Goal: Transaction & Acquisition: Book appointment/travel/reservation

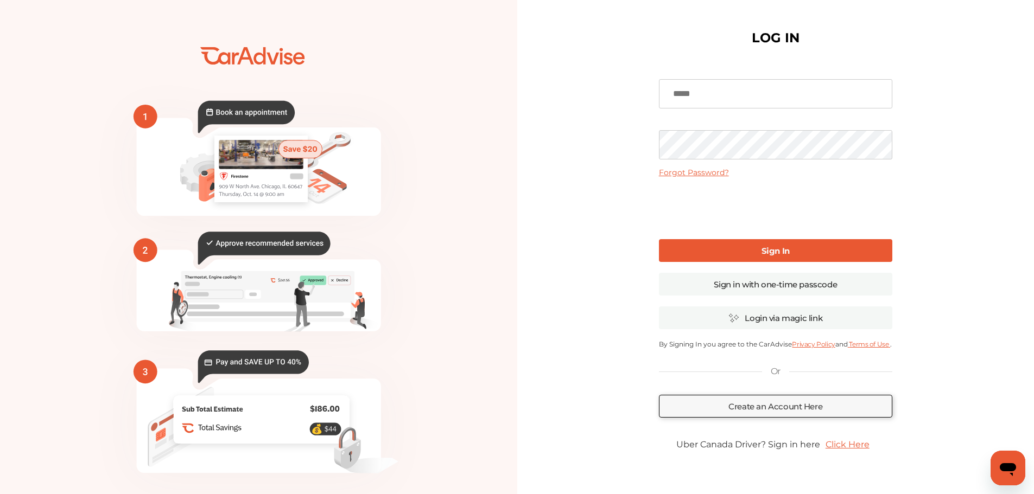
click at [622, 138] on div "LOG IN Forgot Password? Sign In Sign in with one-time passcode Login via magic …" at bounding box center [775, 264] width 517 height 529
click at [706, 90] on input at bounding box center [775, 93] width 233 height 29
type input "**********"
click at [743, 251] on link "Sign In" at bounding box center [775, 250] width 233 height 23
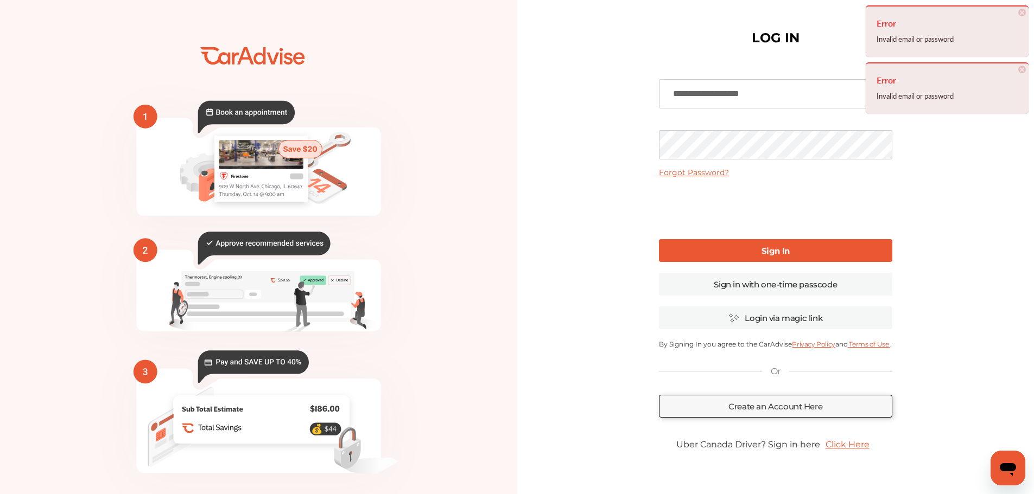
click at [575, 142] on div "**********" at bounding box center [775, 264] width 517 height 529
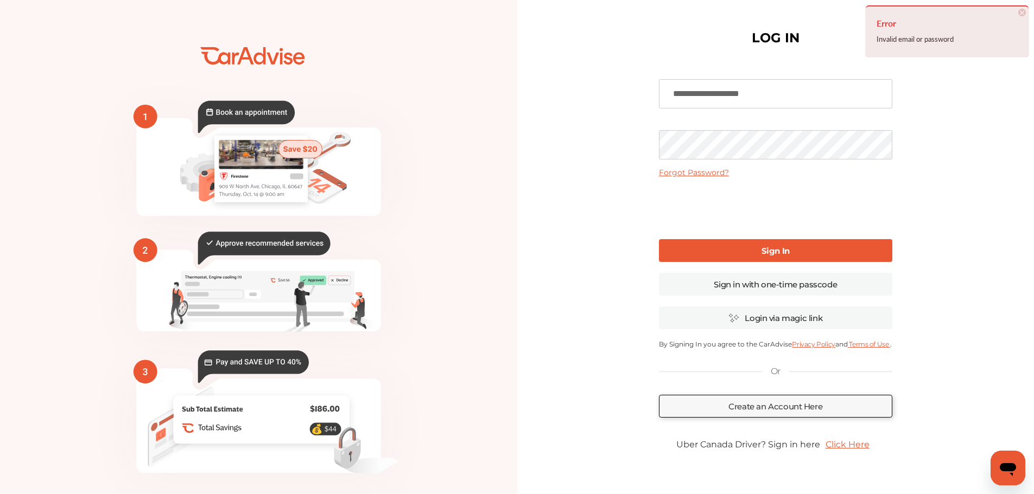
click at [586, 153] on div "**********" at bounding box center [775, 264] width 517 height 529
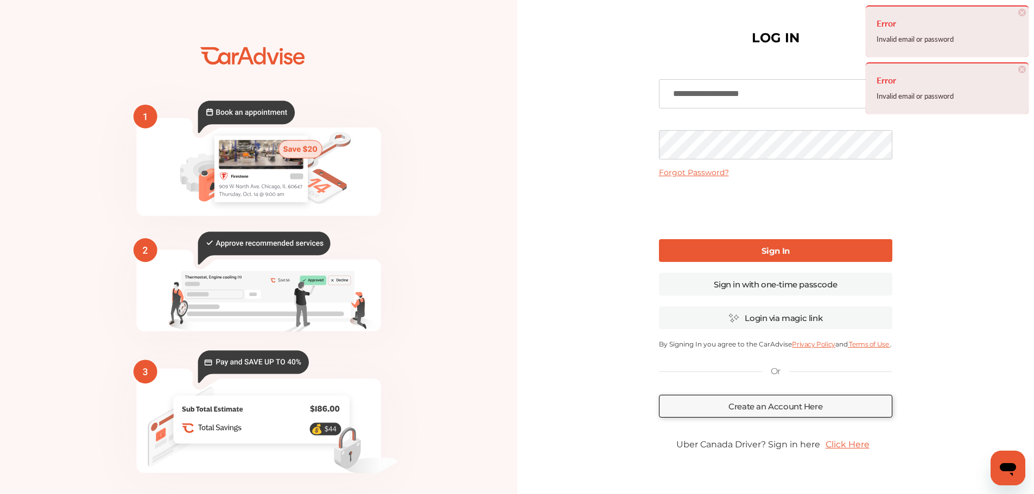
click at [473, 132] on div "💰" at bounding box center [517, 264] width 1034 height 529
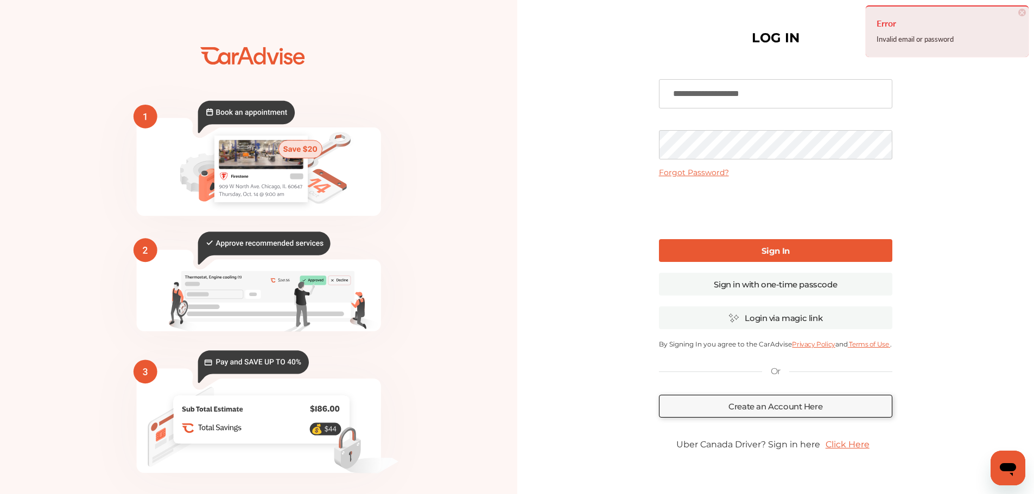
click at [585, 151] on div "**********" at bounding box center [775, 264] width 517 height 529
click at [531, 130] on div "**********" at bounding box center [775, 264] width 517 height 529
click at [718, 170] on link "Forgot Password?" at bounding box center [694, 173] width 70 height 10
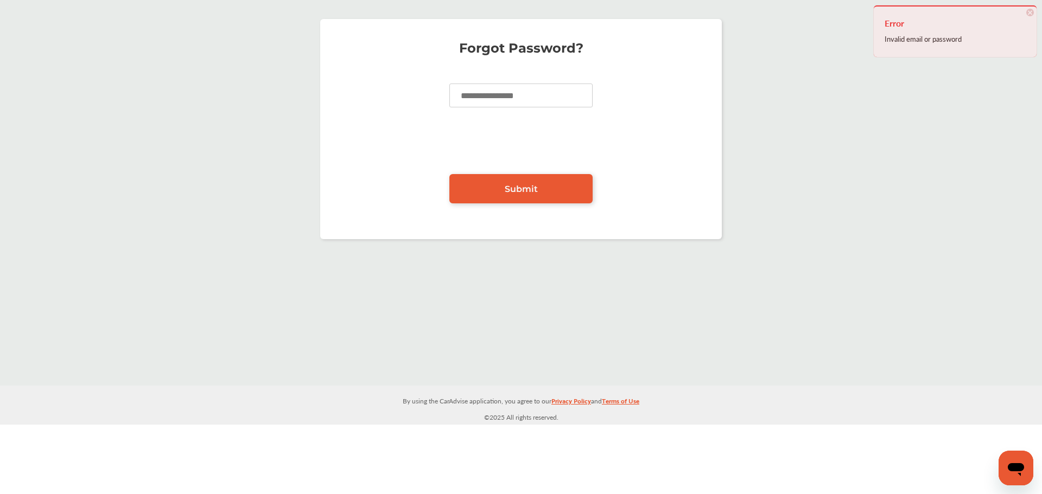
click at [525, 101] on input at bounding box center [520, 96] width 143 height 24
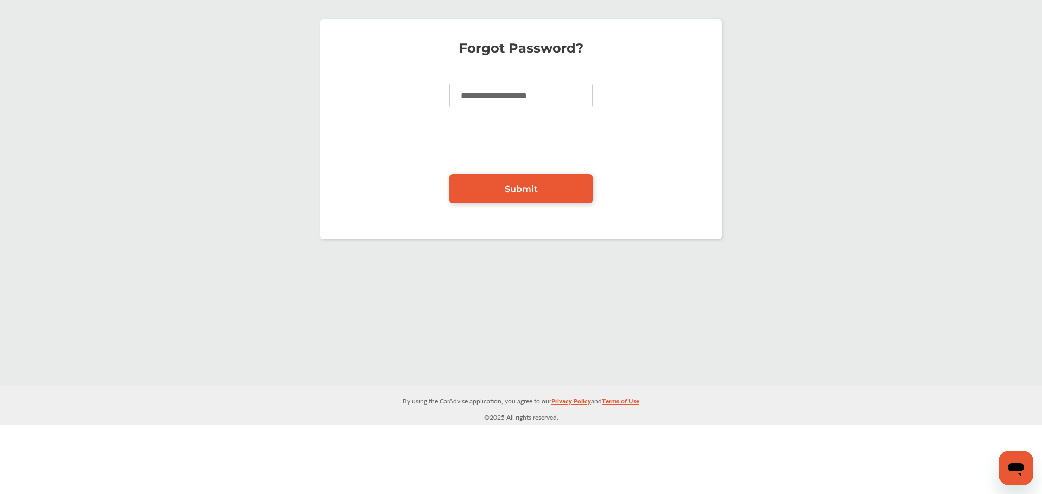
type input "**********"
click at [519, 196] on link "Submit" at bounding box center [520, 188] width 143 height 29
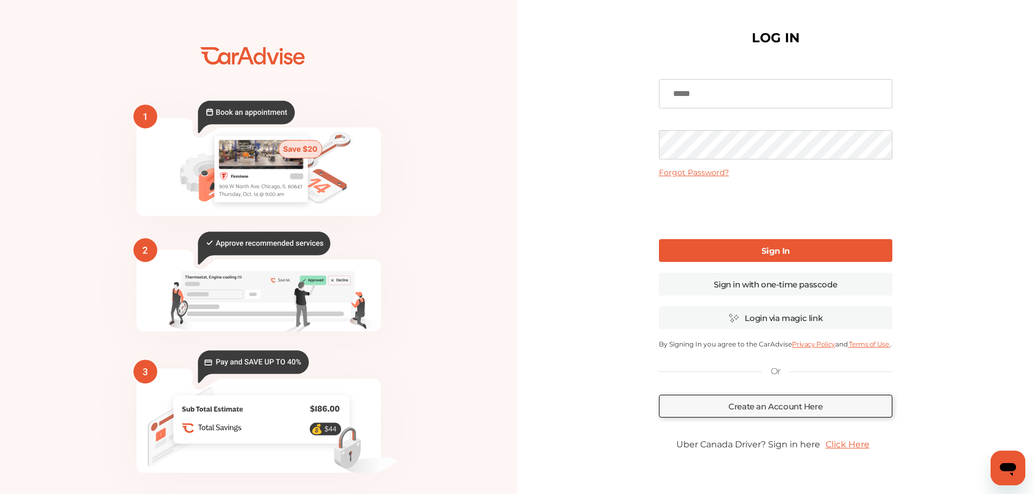
click at [794, 105] on input at bounding box center [775, 93] width 233 height 29
type input "**********"
drag, startPoint x: 546, startPoint y: 248, endPoint x: 557, endPoint y: 243, distance: 13.1
click at [548, 246] on div "**********" at bounding box center [775, 264] width 517 height 529
click at [767, 256] on b "Sign In" at bounding box center [776, 251] width 28 height 10
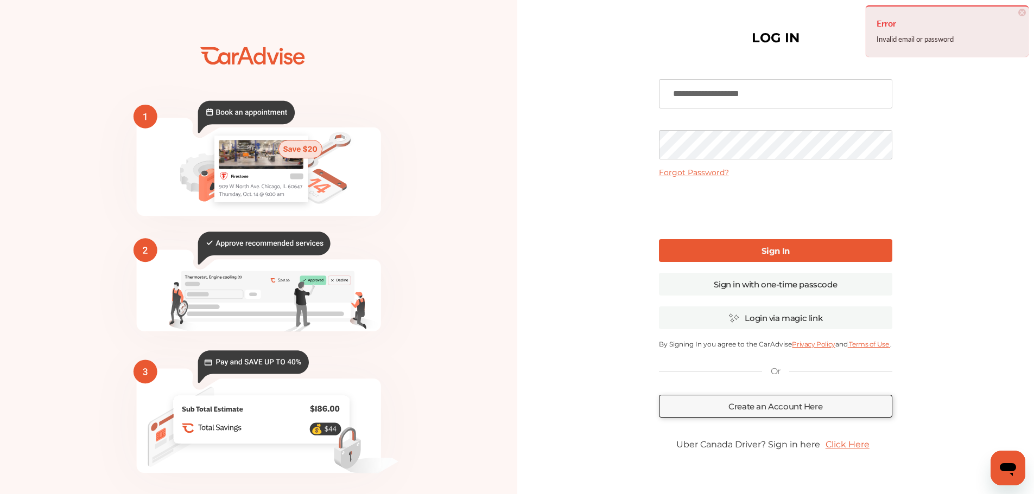
click at [644, 139] on div "**********" at bounding box center [775, 264] width 517 height 529
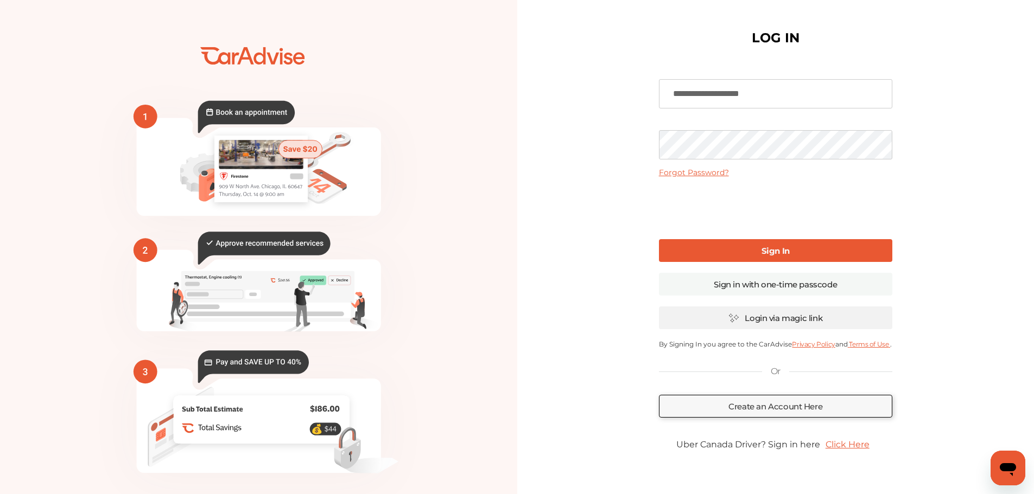
click at [791, 322] on link "Login via magic link" at bounding box center [775, 318] width 233 height 23
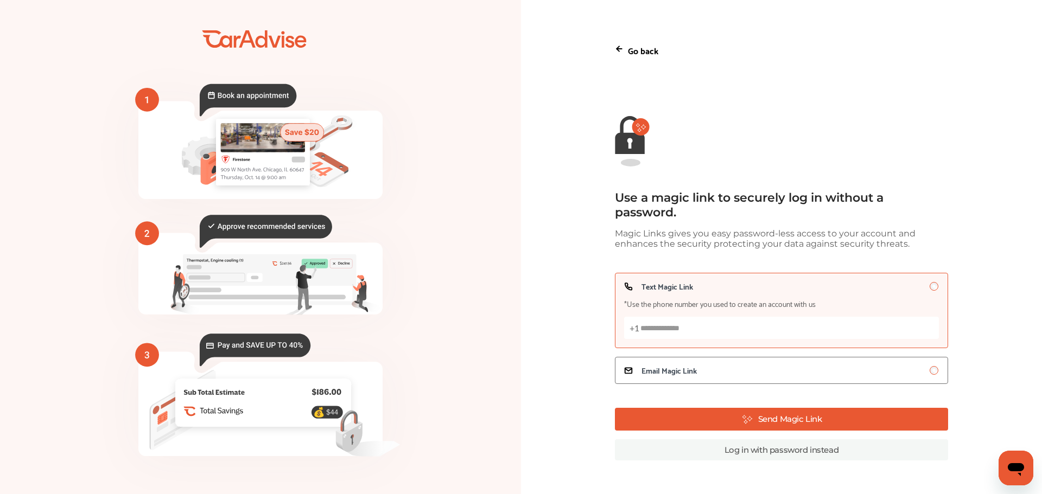
click at [700, 326] on input "Text Magic Link *Use the phone number you used to create an account with us +1" at bounding box center [781, 328] width 315 height 22
type input "**********"
click at [765, 414] on button "Send Magic Link" at bounding box center [781, 419] width 333 height 23
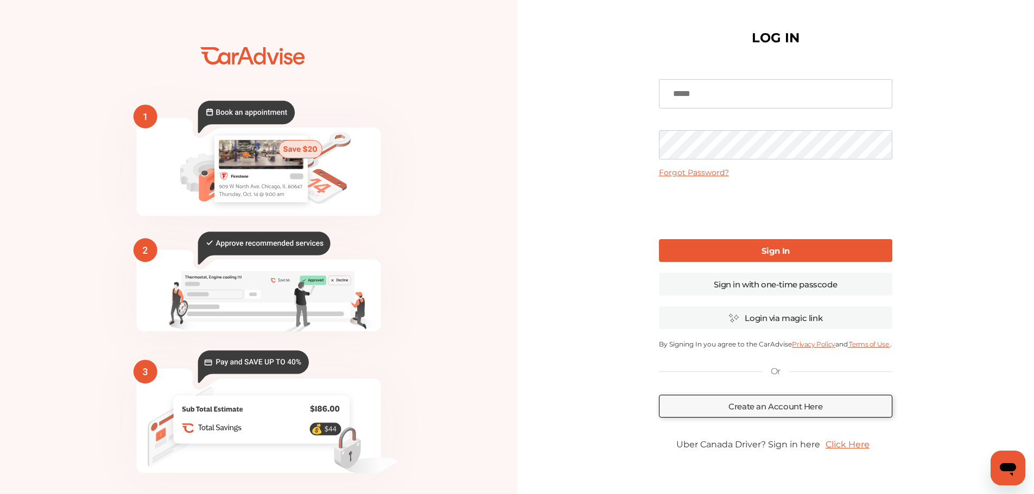
click at [749, 91] on input at bounding box center [775, 93] width 233 height 29
type input "**********"
click at [737, 251] on link "Sign In" at bounding box center [775, 250] width 233 height 23
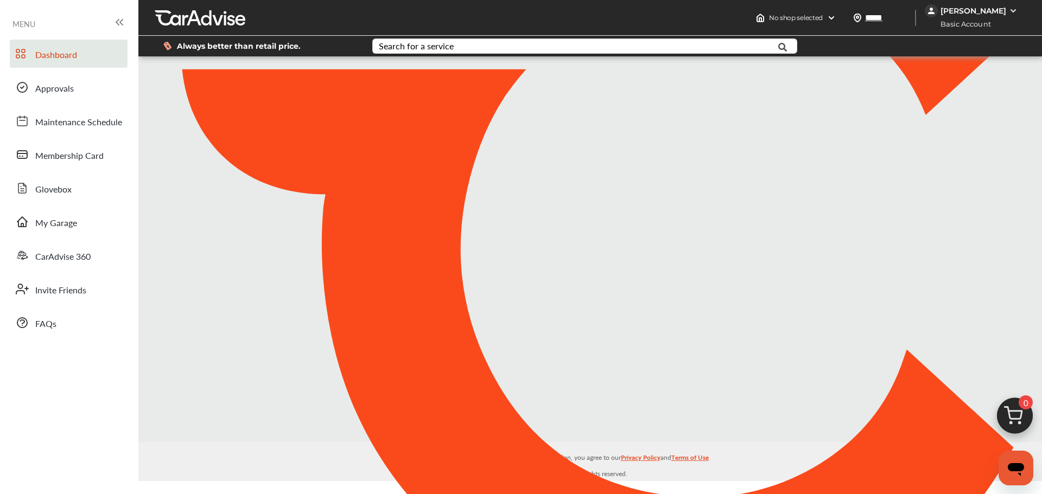
type input "*****"
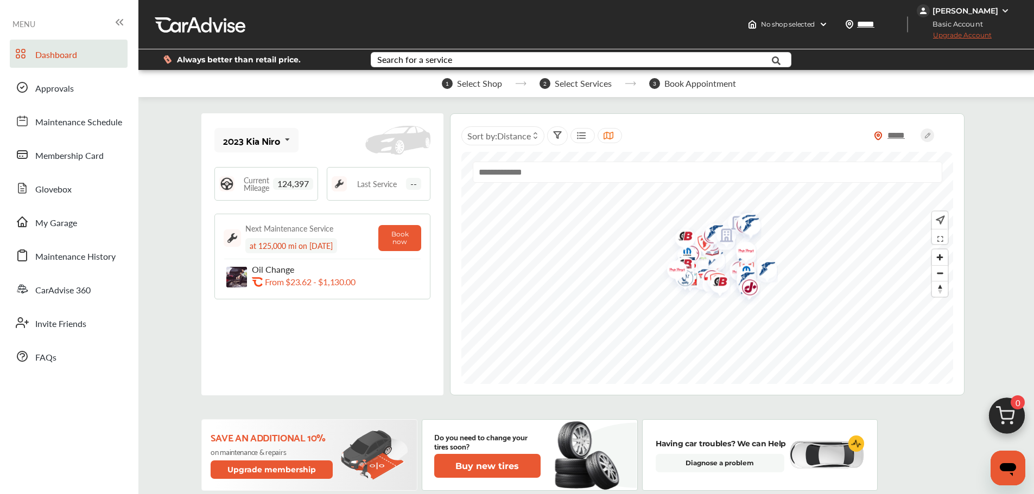
click at [372, 261] on div "Next Maintenance Service at 125,000 mi on [DATE] Book now Oil Change .st0{fill:…" at bounding box center [322, 257] width 216 height 86
click at [412, 248] on button "Book now" at bounding box center [399, 238] width 43 height 26
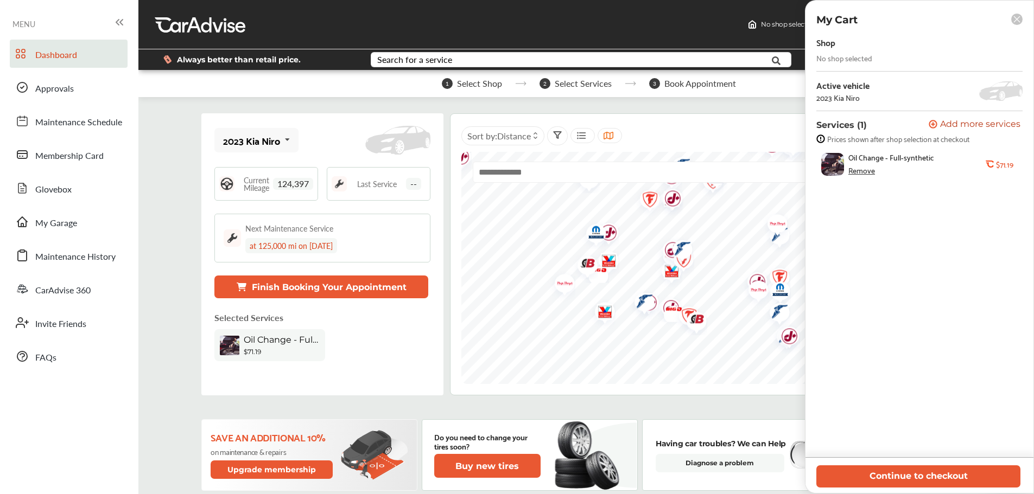
click at [1019, 21] on rect at bounding box center [1016, 19] width 11 height 11
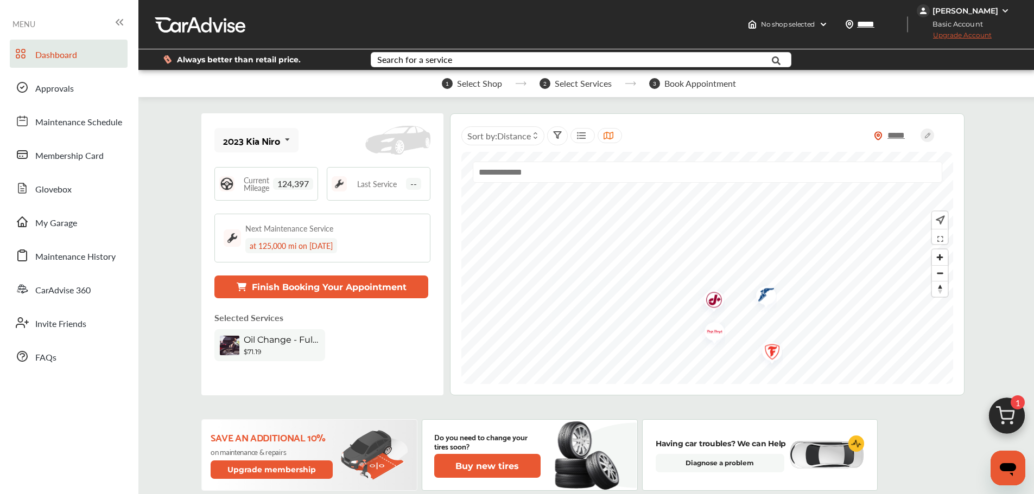
click at [718, 301] on img "Map marker" at bounding box center [710, 302] width 29 height 34
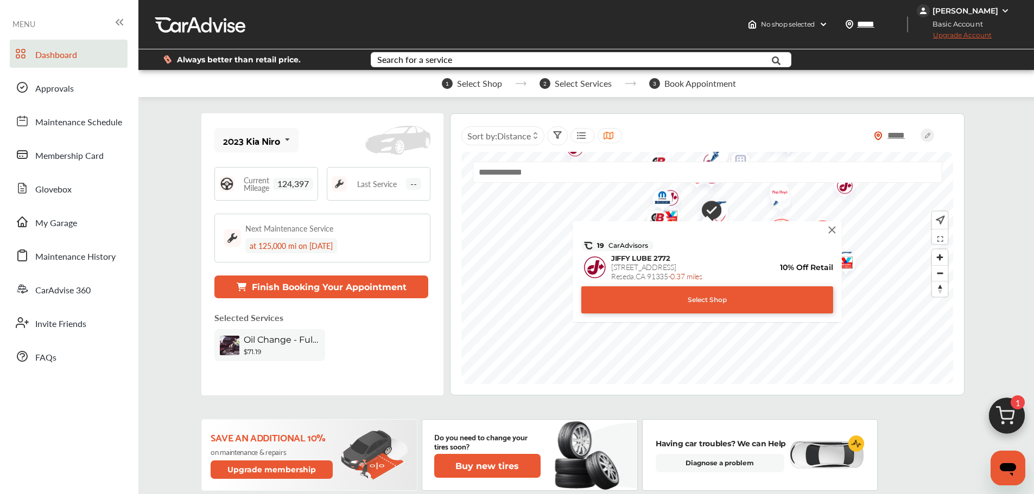
click at [834, 236] on div "19 CarAdvisors [PERSON_NAME] 2772 [STREET_ADDRESS] - 0.37 miles 10% Off Retail …" at bounding box center [707, 270] width 258 height 87
click at [756, 299] on div "Select Shop" at bounding box center [707, 300] width 252 height 27
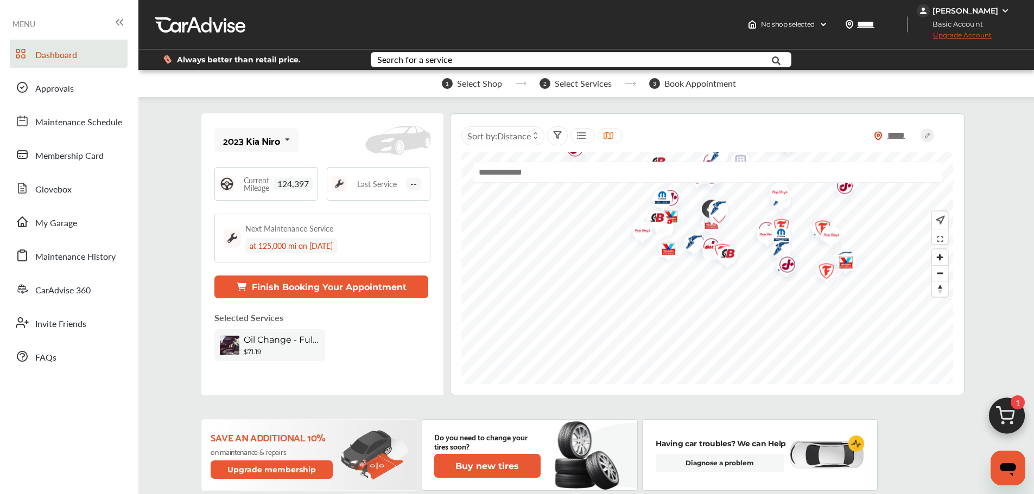
click at [1010, 415] on img at bounding box center [1007, 419] width 52 height 52
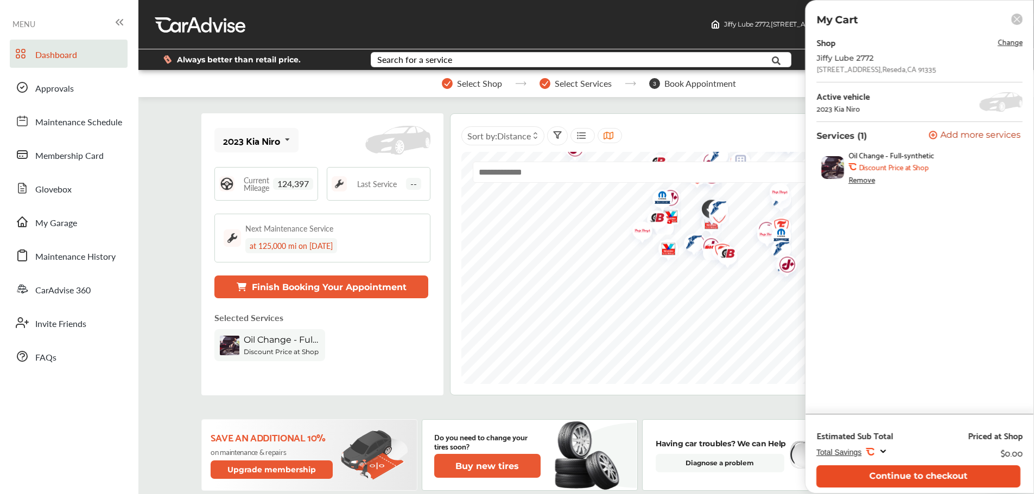
click at [924, 473] on button "Continue to checkout" at bounding box center [918, 477] width 204 height 22
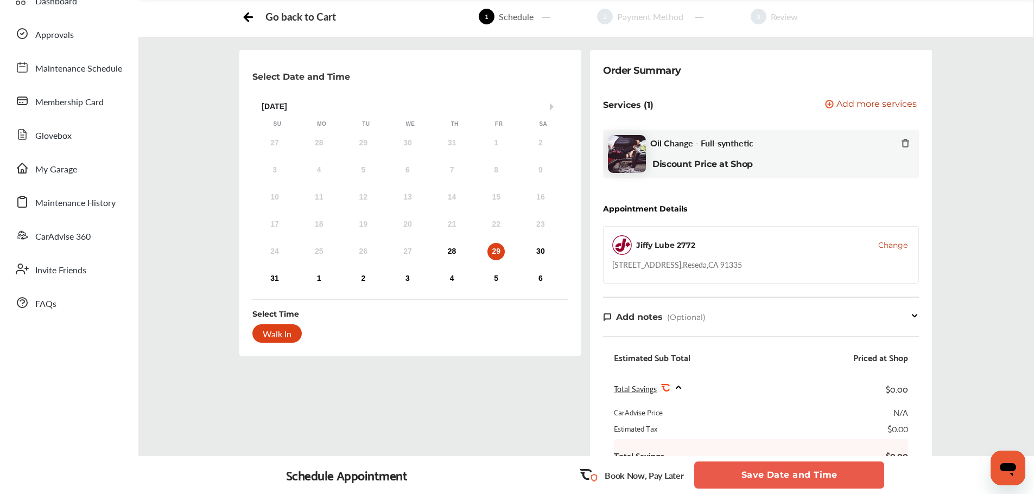
scroll to position [54, 0]
click at [712, 145] on span "Oil Change - Full-synthetic" at bounding box center [701, 142] width 103 height 10
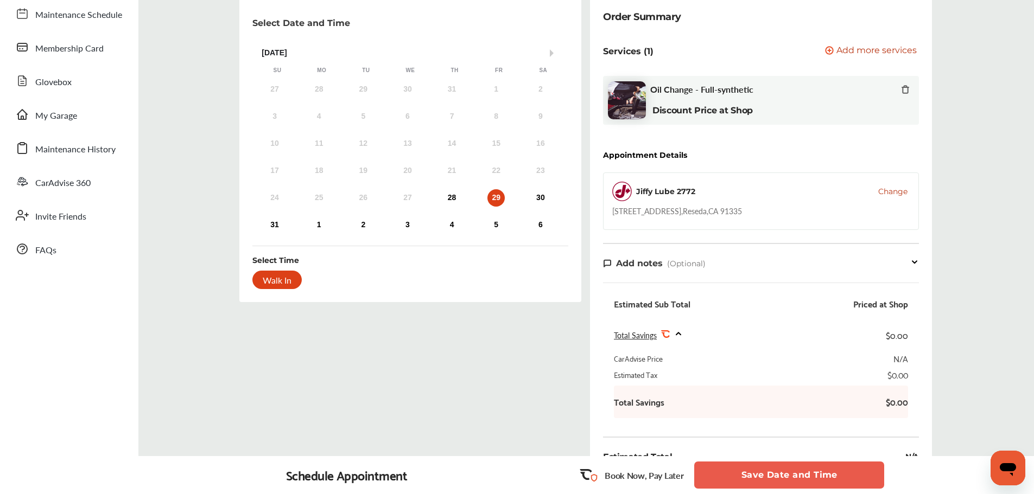
scroll to position [0, 0]
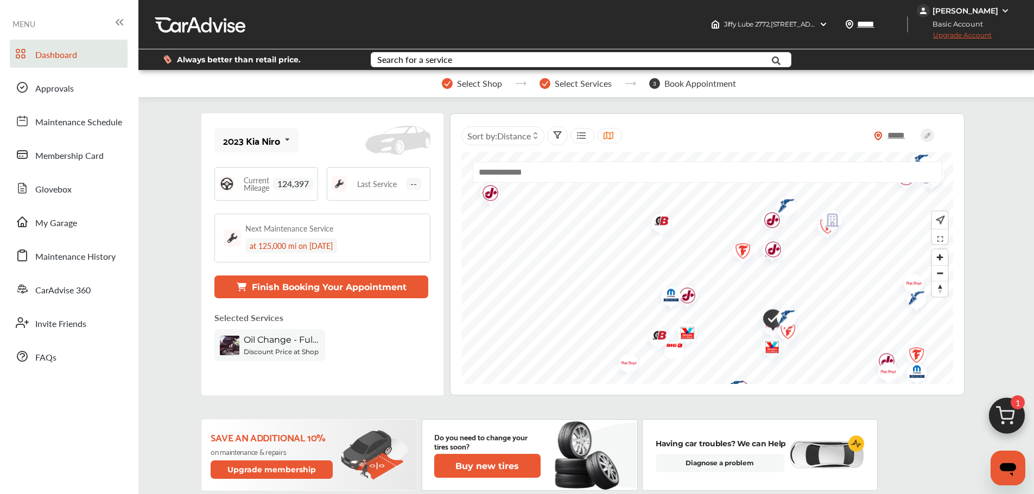
click at [657, 220] on img "Map marker" at bounding box center [657, 222] width 29 height 29
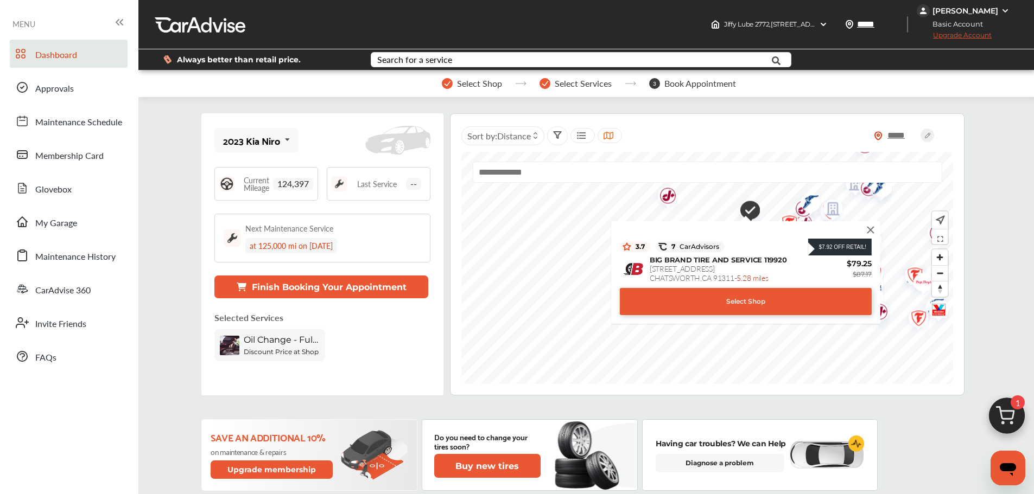
click at [868, 231] on img at bounding box center [871, 230] width 12 height 12
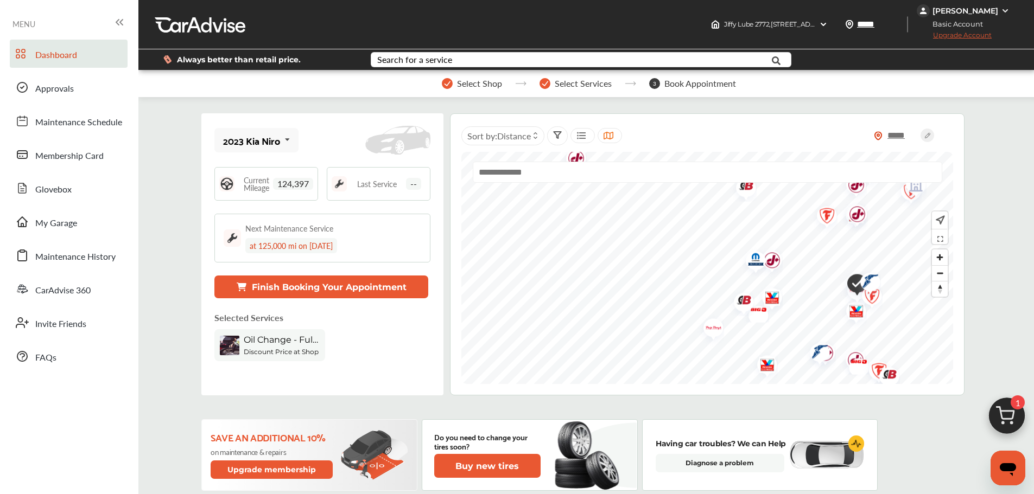
click at [776, 268] on img "Map marker" at bounding box center [768, 262] width 29 height 34
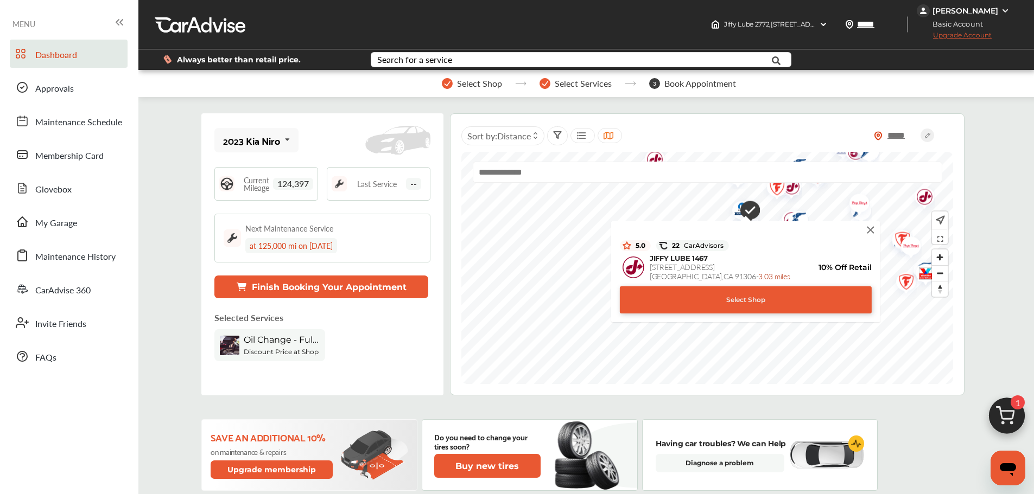
click at [875, 231] on img at bounding box center [871, 230] width 12 height 12
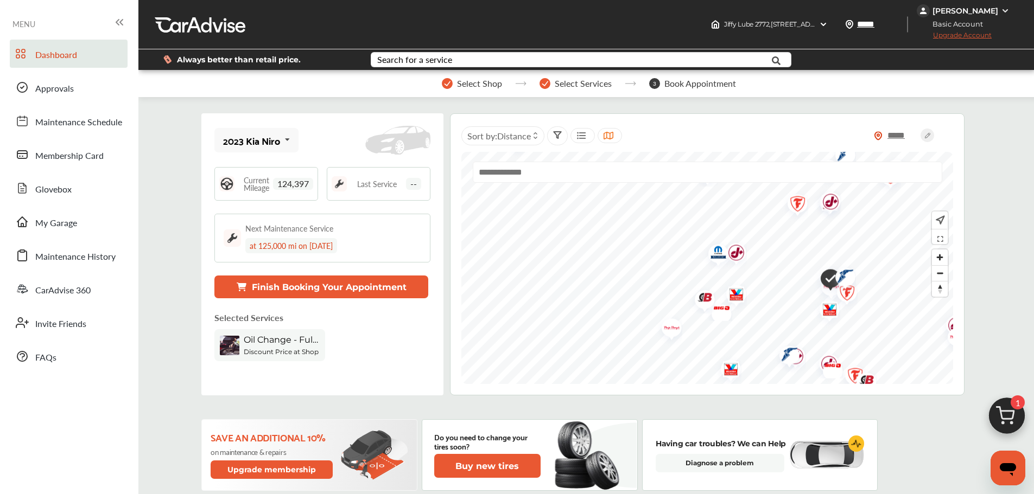
click at [718, 250] on img "Map marker" at bounding box center [714, 254] width 29 height 31
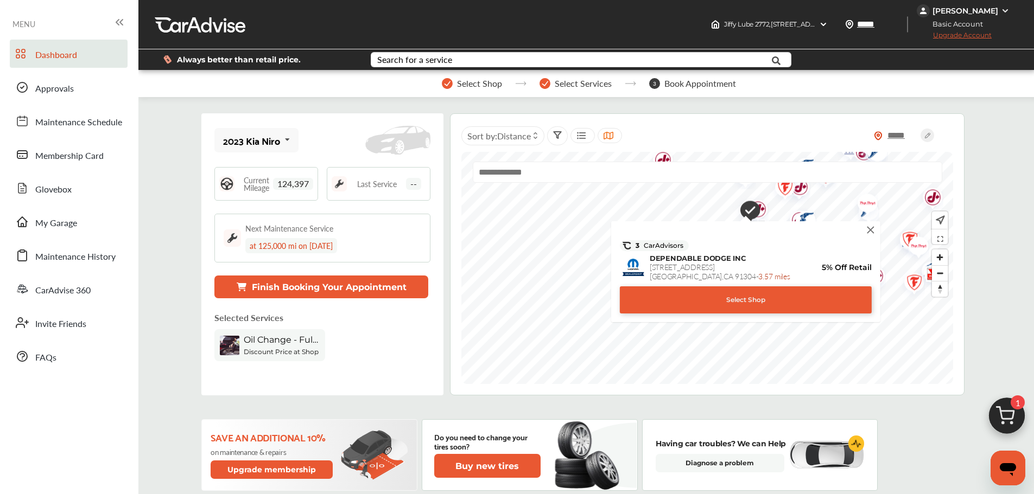
click at [873, 237] on div "3 CarAdvisors DEPENDABLE DODGE INC [STREET_ADDRESS] - 3.57 miles 5% Off Retail …" at bounding box center [746, 270] width 258 height 87
click at [870, 230] on img at bounding box center [871, 230] width 12 height 12
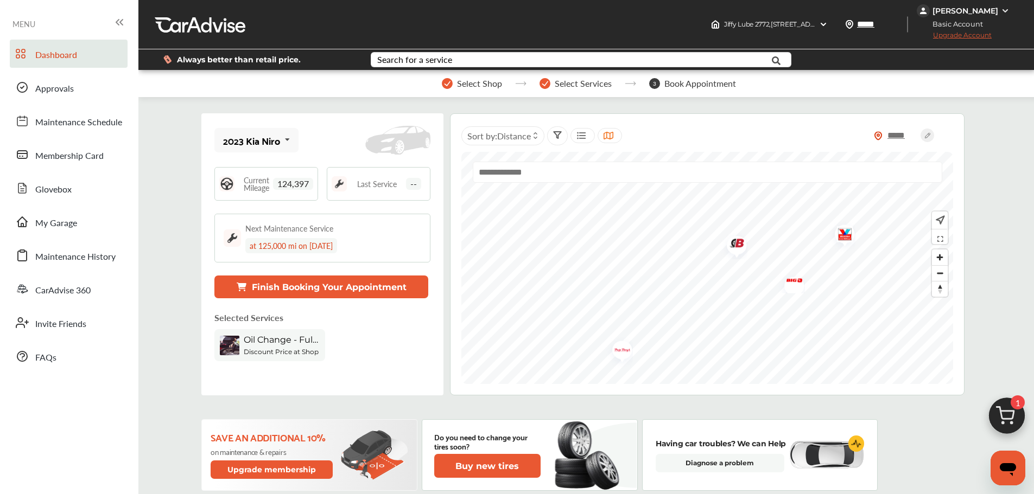
click at [735, 244] on img "Map marker" at bounding box center [733, 244] width 29 height 29
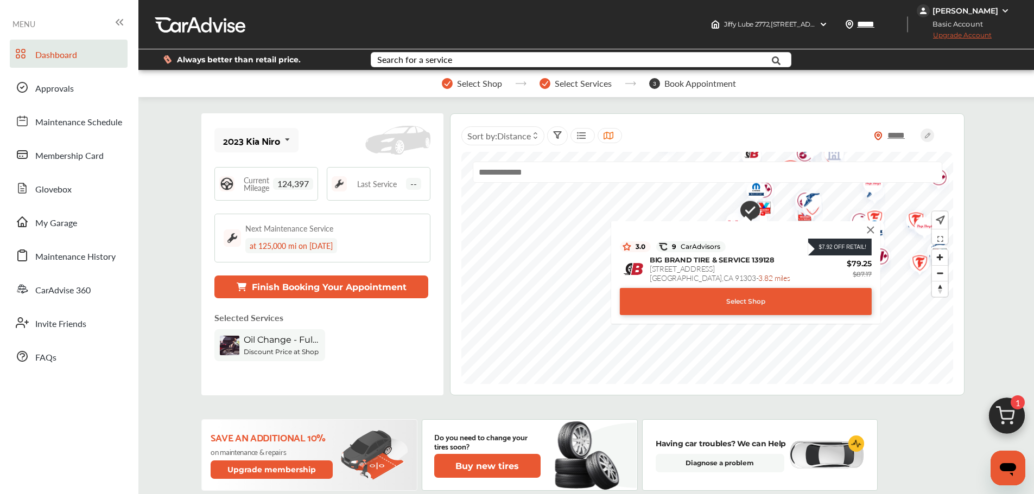
click at [865, 227] on div "$7.92 Off Retail! 3.0 9 CarAdvisors $7.92 Off Retail! BIG BRAND TIRE & SERVICE …" at bounding box center [746, 271] width 258 height 88
click at [870, 231] on img at bounding box center [871, 230] width 12 height 12
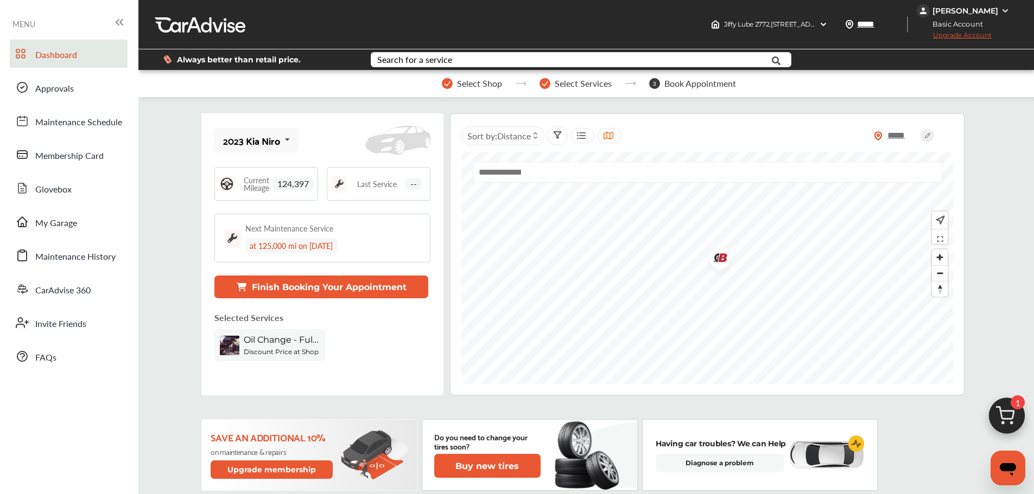
click at [719, 257] on img "Map marker" at bounding box center [716, 259] width 29 height 29
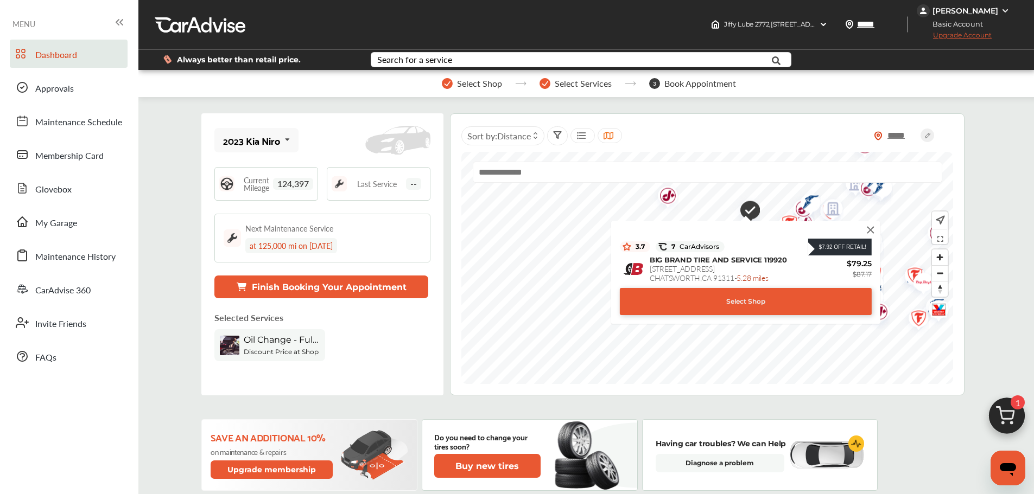
click at [744, 306] on div "Select Shop" at bounding box center [746, 301] width 252 height 27
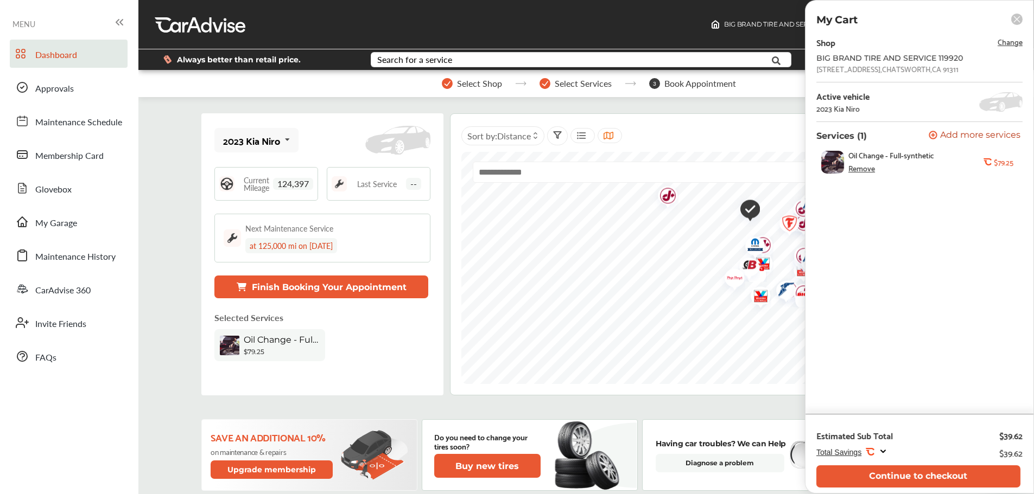
click at [1021, 21] on rect at bounding box center [1016, 19] width 11 height 11
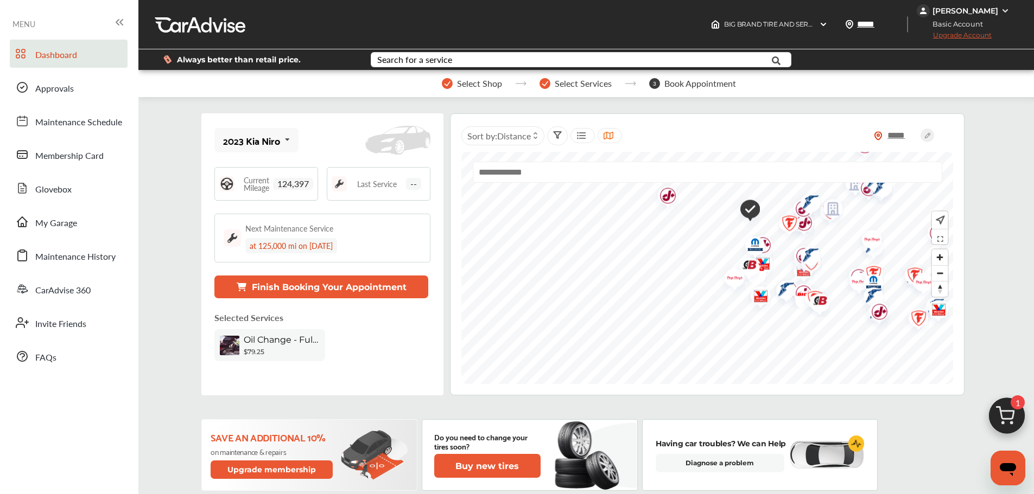
click at [735, 282] on img "Map marker" at bounding box center [731, 280] width 29 height 34
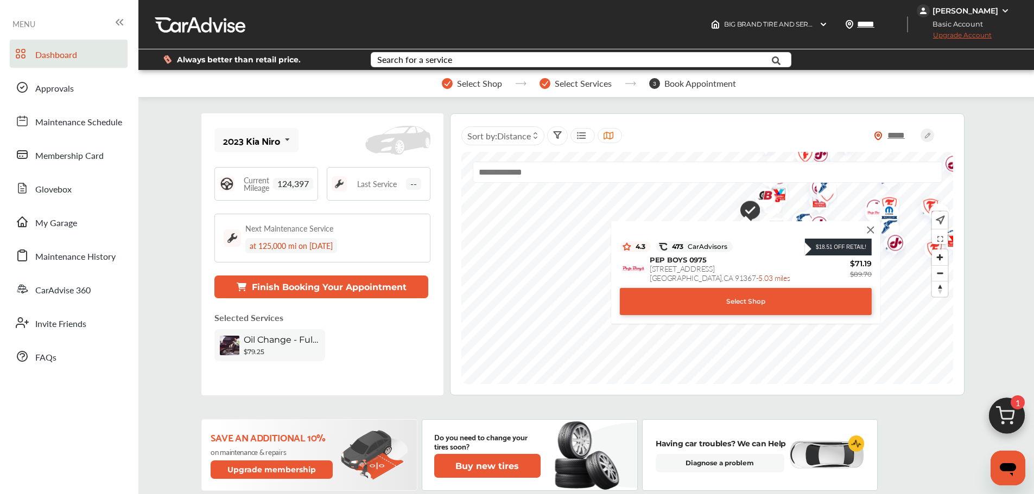
click at [744, 306] on div "Select Shop" at bounding box center [746, 301] width 252 height 27
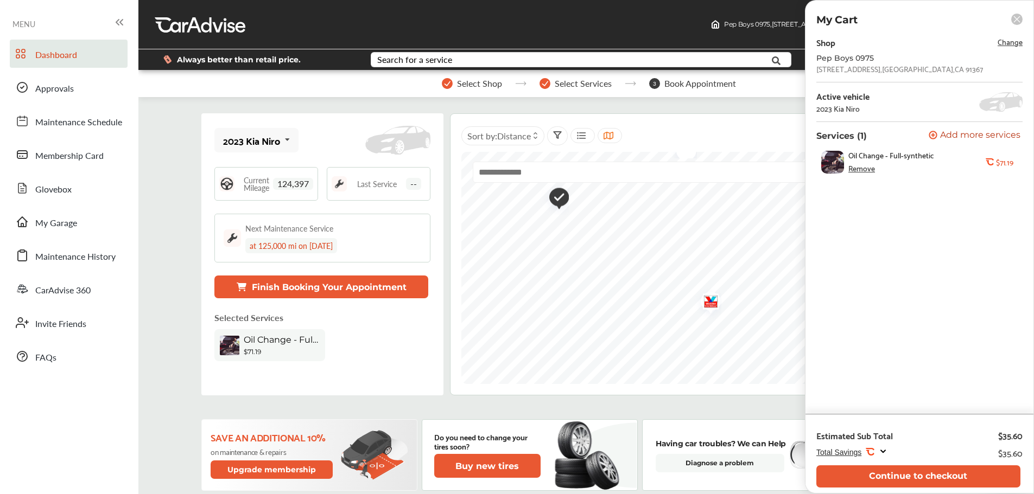
click at [713, 304] on img "Map marker" at bounding box center [707, 304] width 29 height 34
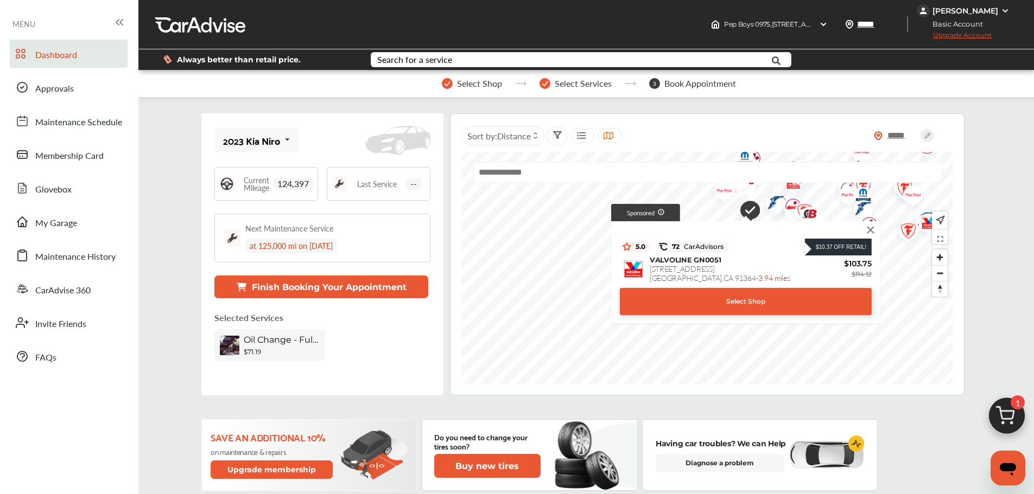
click at [875, 231] on img at bounding box center [871, 230] width 12 height 12
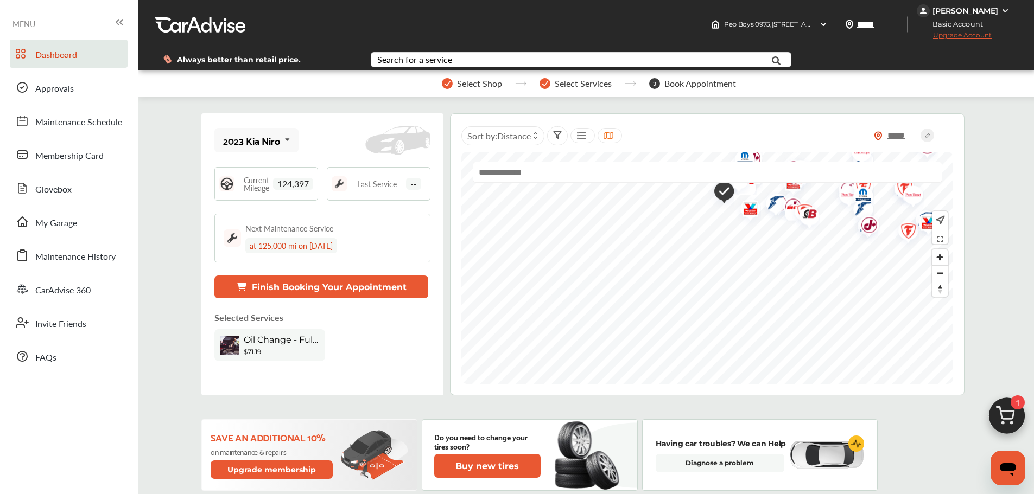
click at [749, 211] on img "Map marker" at bounding box center [746, 211] width 29 height 34
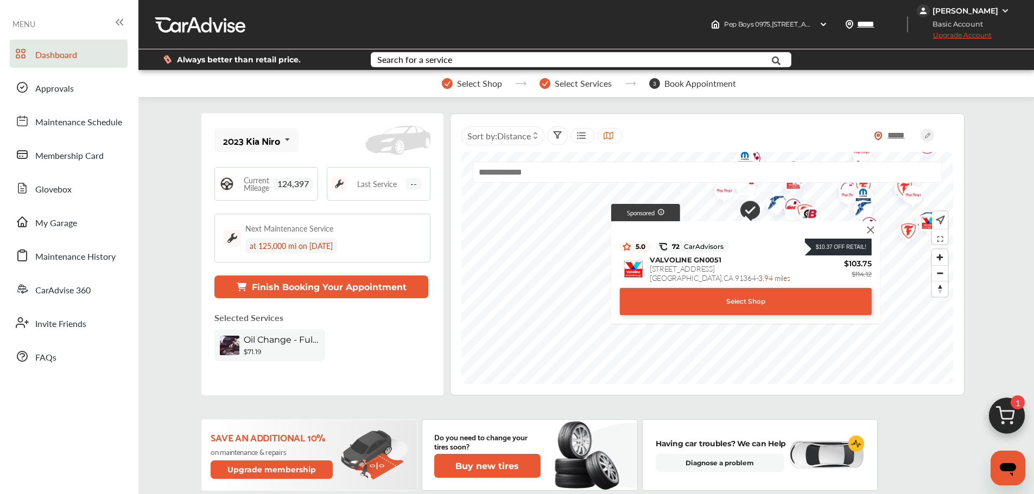
click at [725, 195] on img "Map marker" at bounding box center [720, 193] width 29 height 34
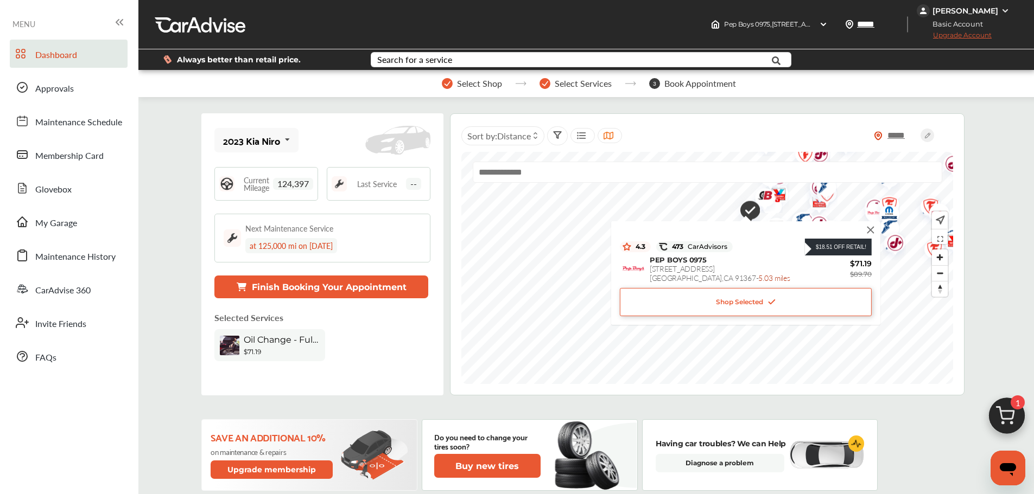
click at [872, 229] on img at bounding box center [871, 230] width 12 height 12
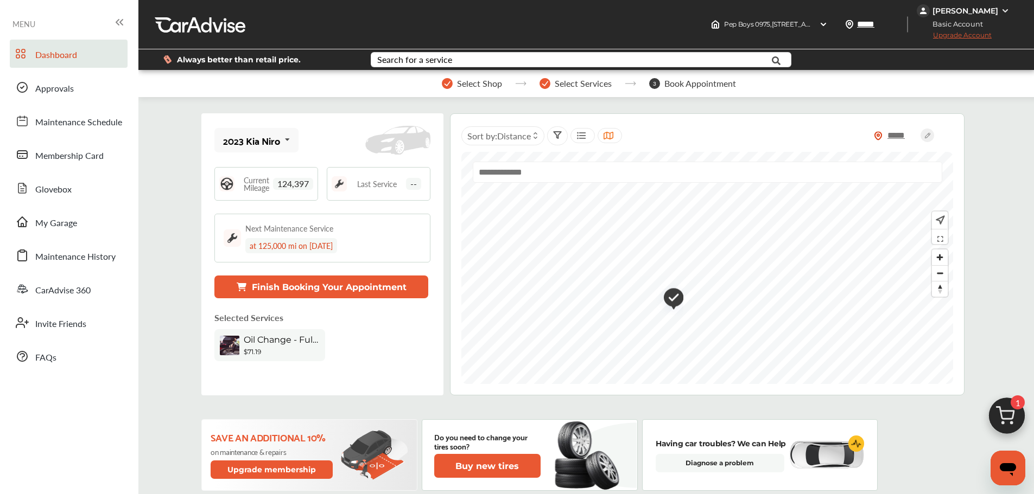
click at [676, 297] on img "Map marker" at bounding box center [670, 299] width 28 height 33
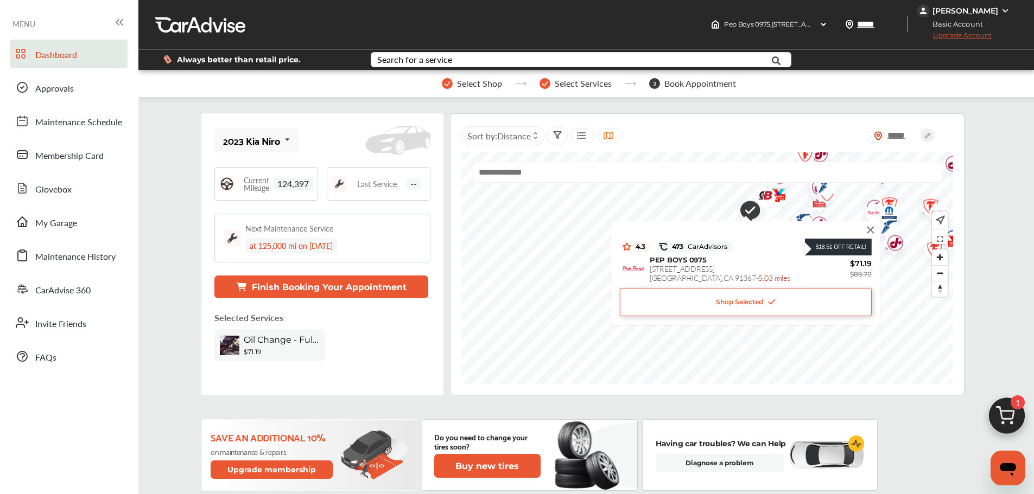
click at [790, 308] on div "Shop Selected" at bounding box center [746, 302] width 252 height 28
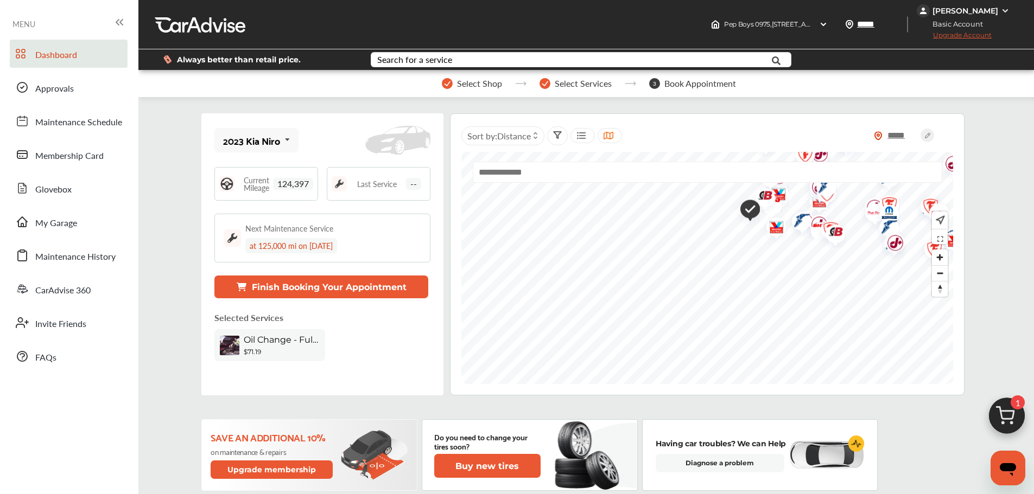
click at [1002, 424] on img at bounding box center [1007, 419] width 52 height 52
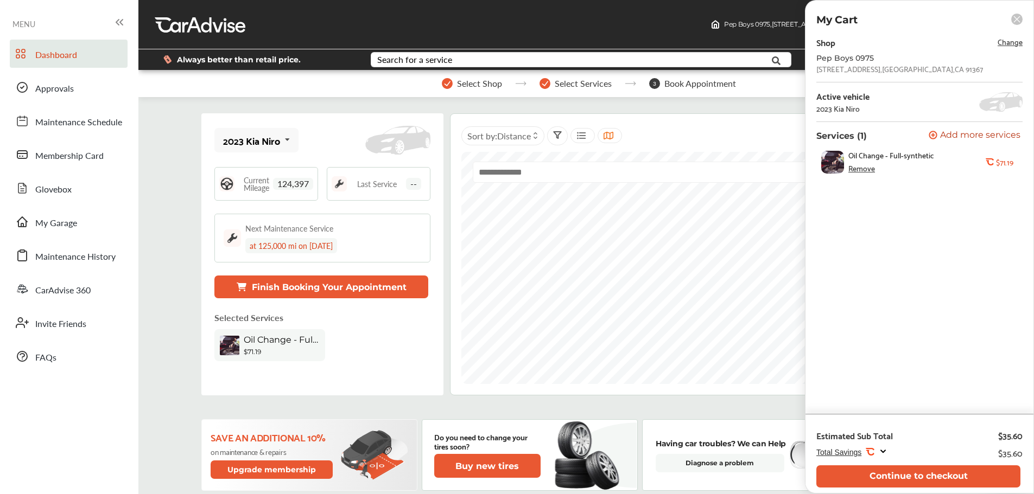
click at [952, 141] on span "Add more services" at bounding box center [980, 136] width 80 height 10
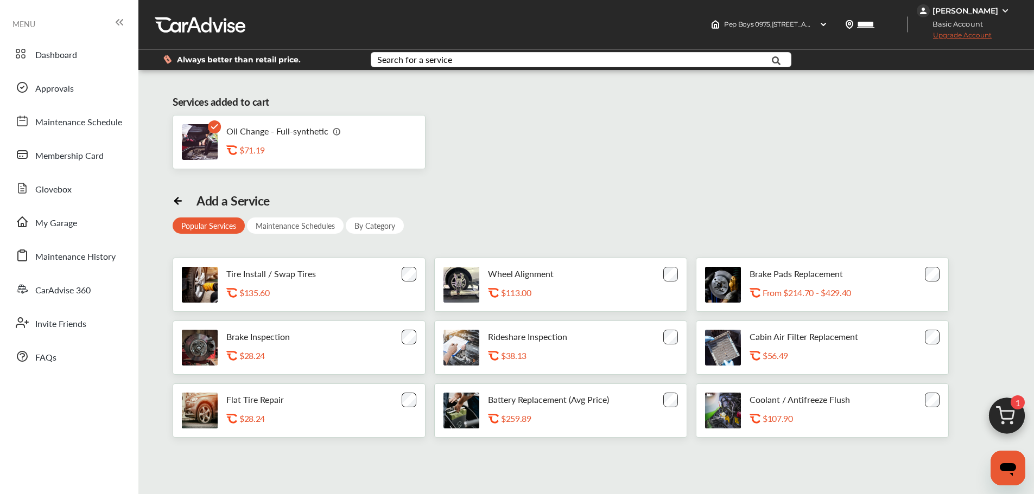
click at [1006, 411] on img at bounding box center [1007, 419] width 52 height 52
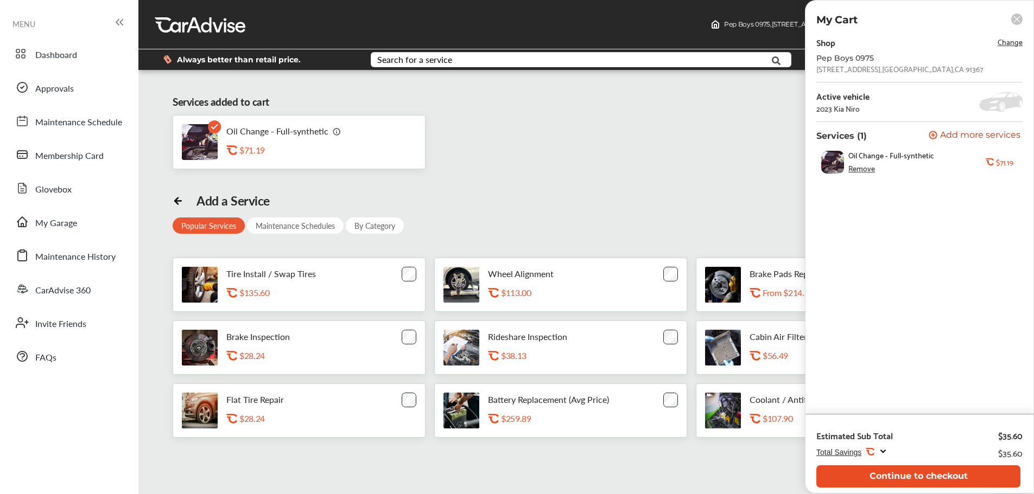
click at [953, 473] on button "Continue to checkout" at bounding box center [918, 477] width 204 height 22
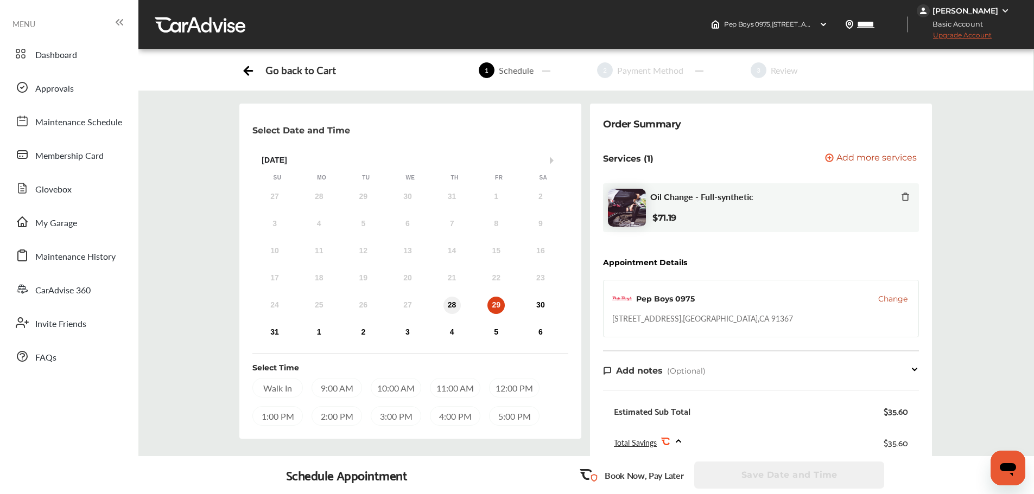
click at [454, 308] on div "28" at bounding box center [451, 305] width 17 height 17
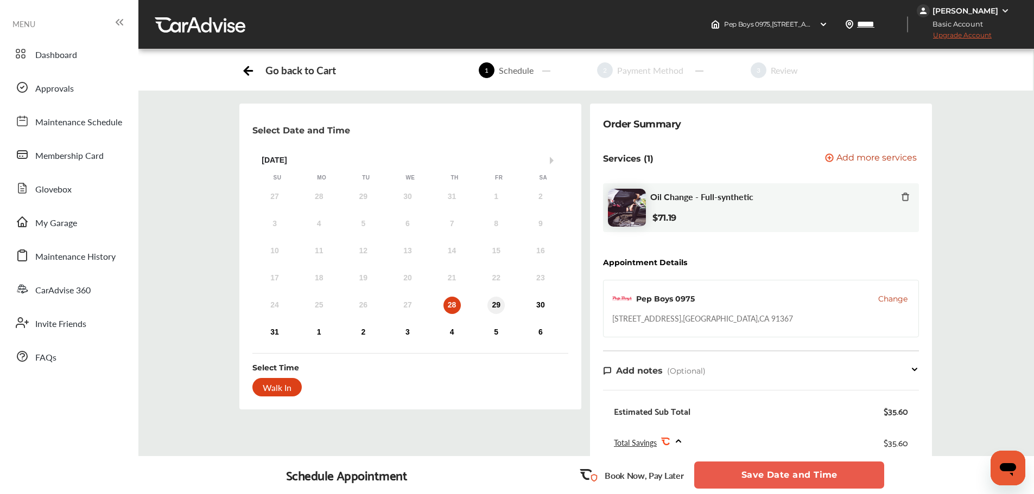
drag, startPoint x: 509, startPoint y: 307, endPoint x: 502, endPoint y: 307, distance: 7.1
click at [508, 307] on div "24 25 26 27 28 29 30" at bounding box center [407, 306] width 310 height 22
click at [500, 307] on div "29" at bounding box center [495, 305] width 17 height 17
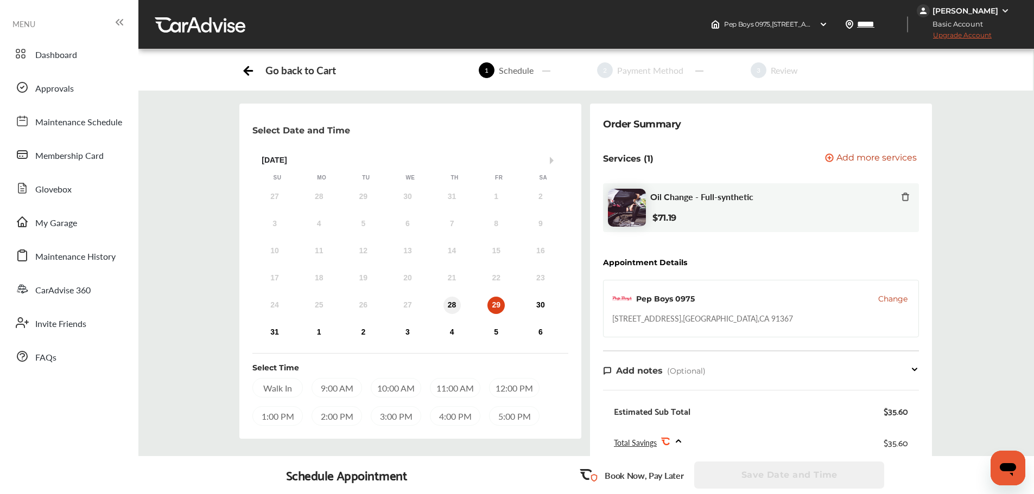
click at [452, 307] on div "28" at bounding box center [451, 305] width 17 height 17
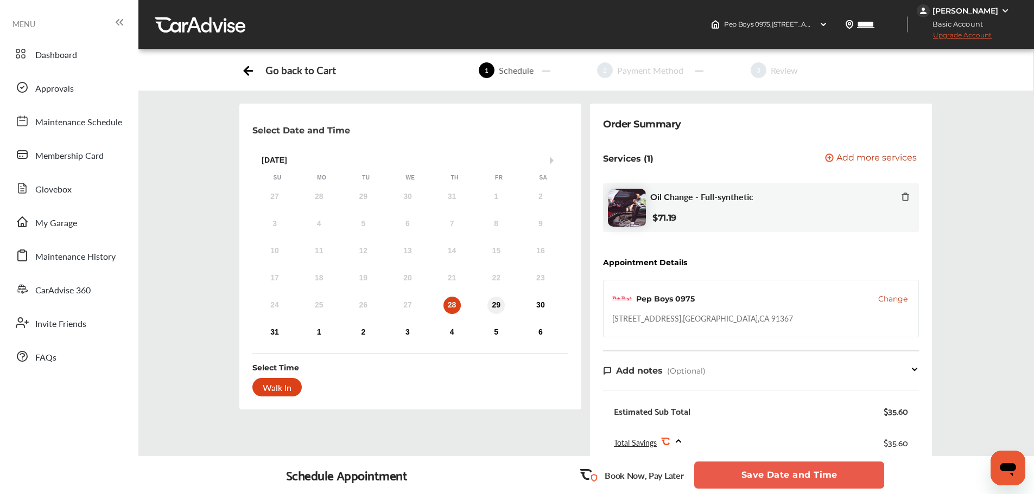
click at [498, 309] on div "29" at bounding box center [495, 305] width 17 height 17
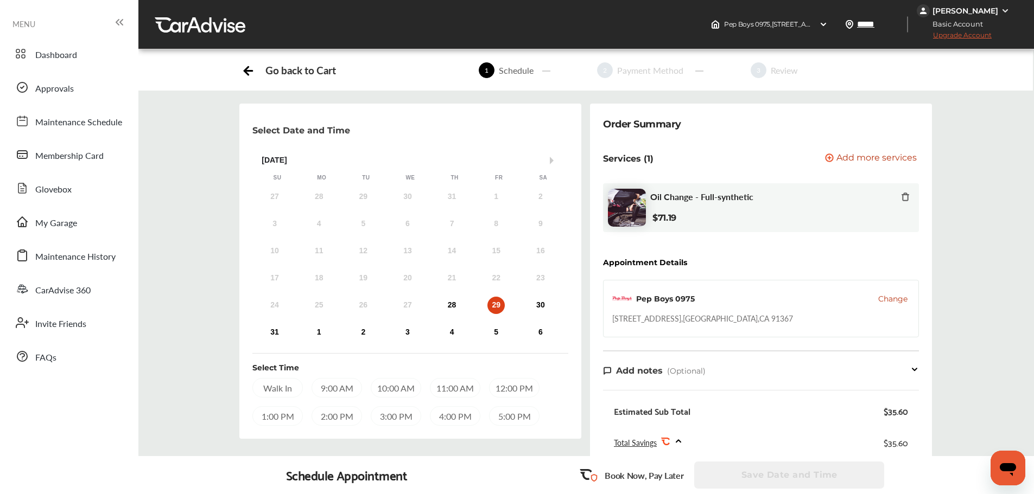
click at [532, 309] on div "24 25 26 27 28 29 30" at bounding box center [407, 306] width 310 height 22
click at [537, 308] on div "30" at bounding box center [540, 305] width 17 height 17
click at [278, 327] on div "31" at bounding box center [274, 332] width 17 height 17
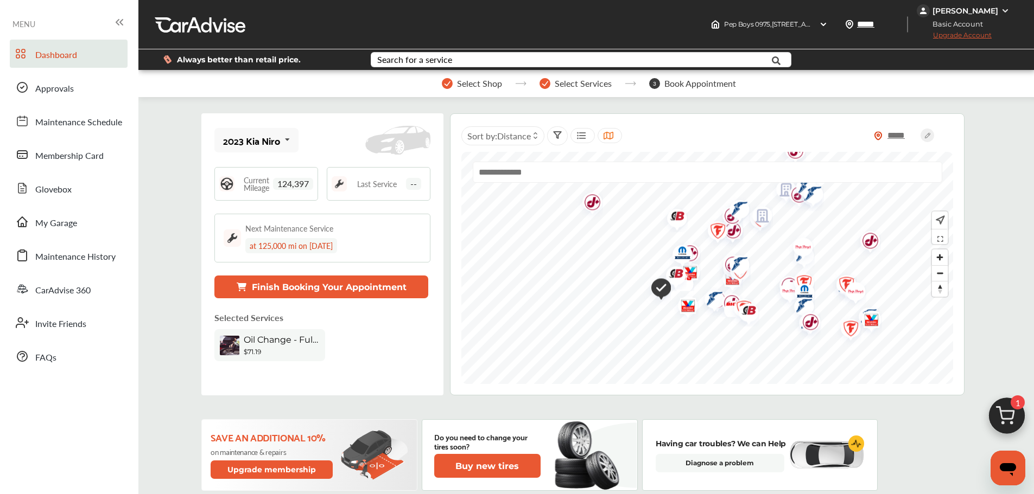
click at [674, 217] on img "Map marker" at bounding box center [673, 217] width 29 height 29
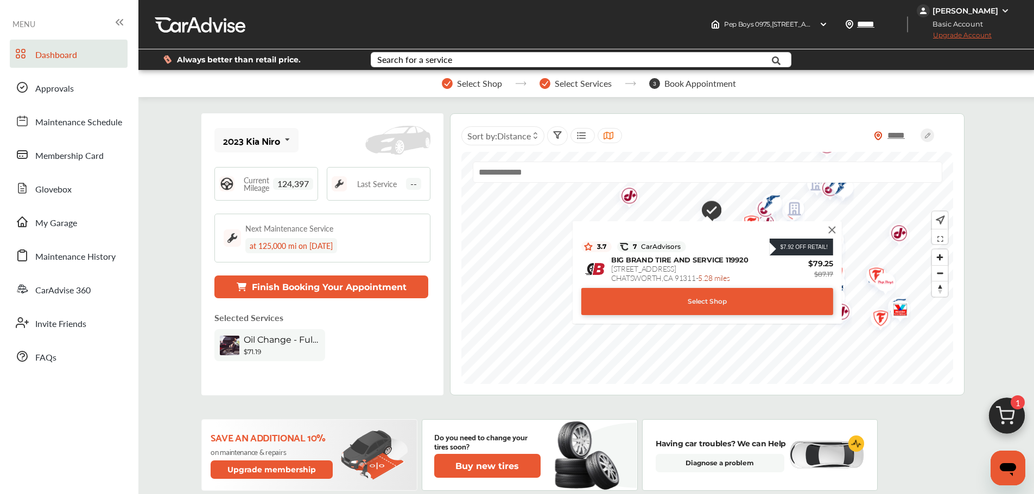
click at [731, 301] on div "Select Shop" at bounding box center [707, 301] width 252 height 27
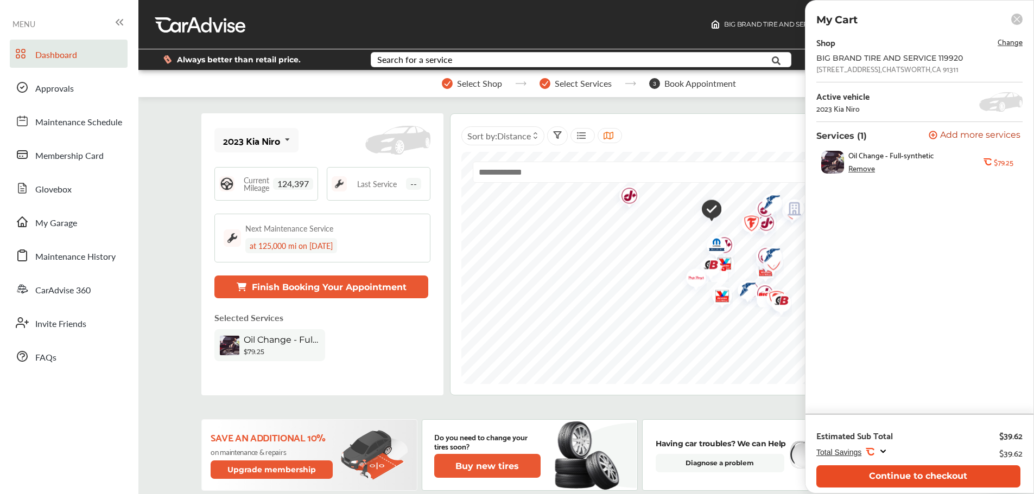
click at [973, 472] on button "Continue to checkout" at bounding box center [918, 477] width 204 height 22
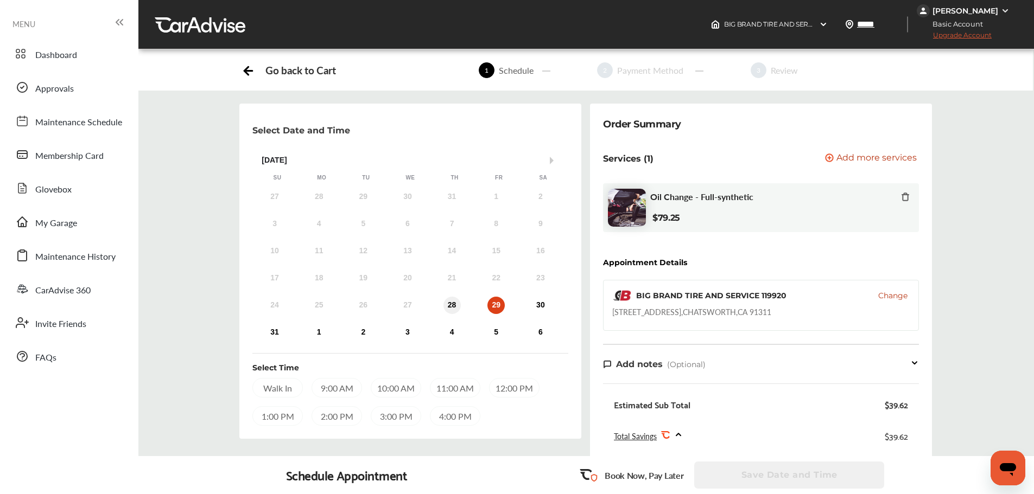
click at [458, 310] on div "28" at bounding box center [451, 305] width 17 height 17
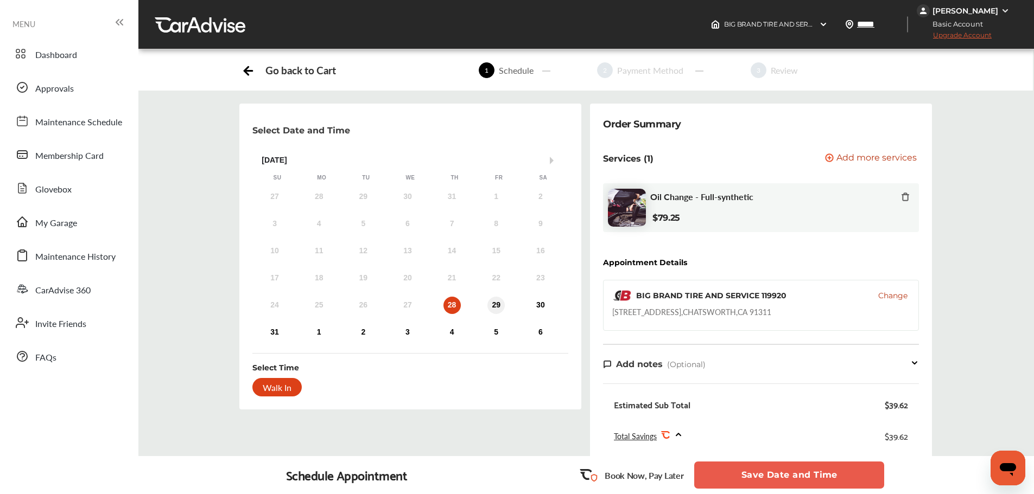
click at [496, 299] on div "29" at bounding box center [495, 305] width 17 height 17
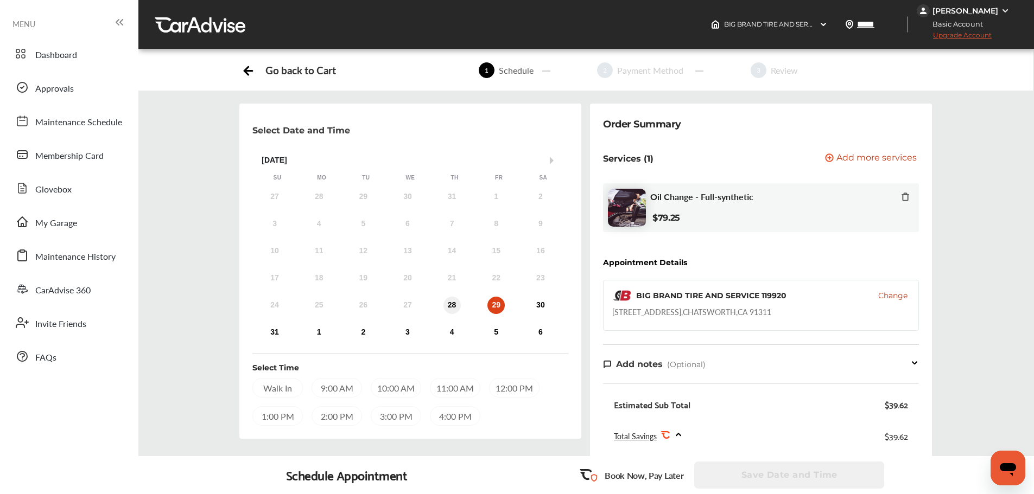
click at [460, 308] on div "28" at bounding box center [451, 305] width 17 height 17
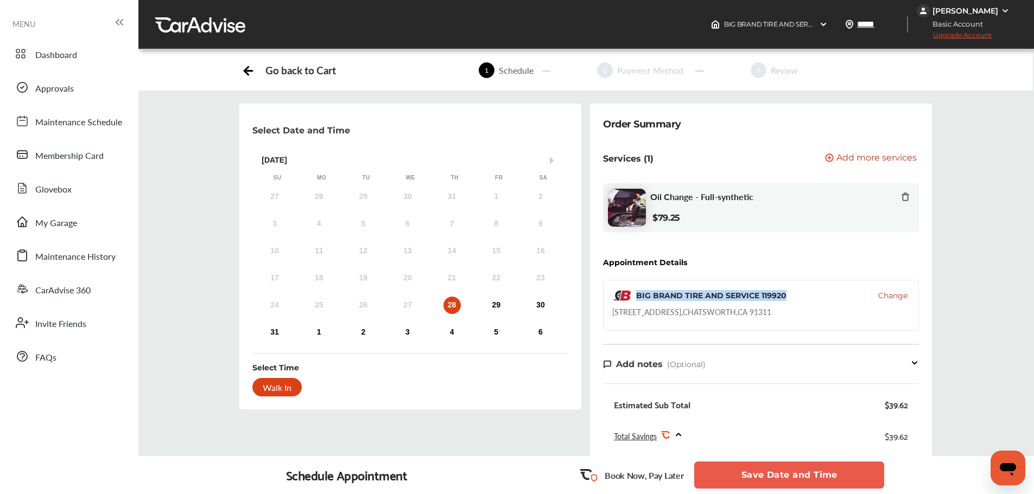
drag, startPoint x: 804, startPoint y: 313, endPoint x: 634, endPoint y: 300, distance: 170.9
click at [634, 300] on div "BIG BRAND TIRE AND SERVICE 119920 Change [STREET_ADDRESS]" at bounding box center [761, 305] width 316 height 51
drag, startPoint x: 797, startPoint y: 316, endPoint x: 614, endPoint y: 314, distance: 182.9
click at [614, 314] on div "BIG BRAND TIRE AND SERVICE 119920 Change [STREET_ADDRESS]" at bounding box center [761, 305] width 316 height 51
click at [614, 314] on div "[STREET_ADDRESS]" at bounding box center [691, 312] width 159 height 11
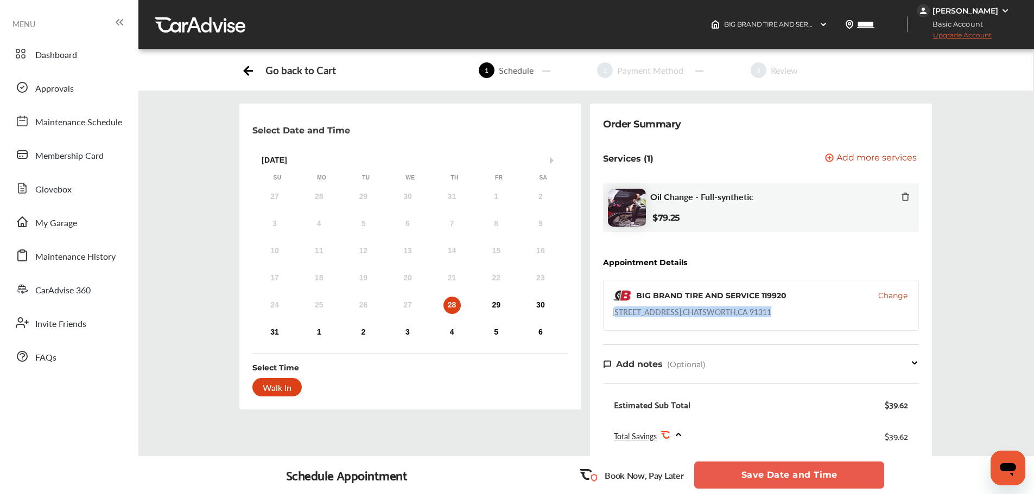
click at [794, 311] on div "BIG BRAND TIRE AND SERVICE 119920 Change [STREET_ADDRESS]" at bounding box center [761, 305] width 316 height 51
drag, startPoint x: 792, startPoint y: 313, endPoint x: 608, endPoint y: 314, distance: 184.0
click at [608, 314] on div "BIG BRAND TIRE AND SERVICE 119920 Change [STREET_ADDRESS]" at bounding box center [761, 305] width 316 height 51
copy div "[STREET_ADDRESS]"
click at [490, 304] on div "29" at bounding box center [495, 305] width 17 height 17
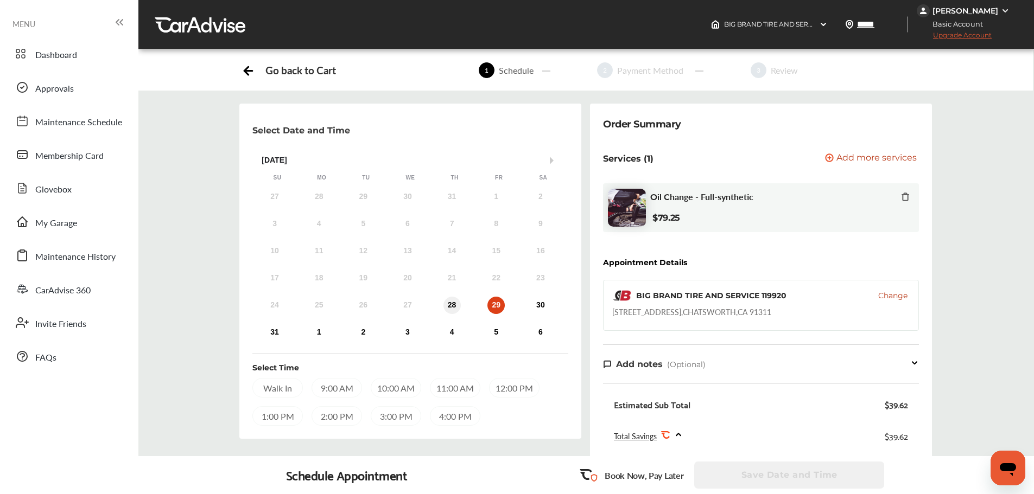
click at [456, 303] on div "28" at bounding box center [451, 305] width 17 height 17
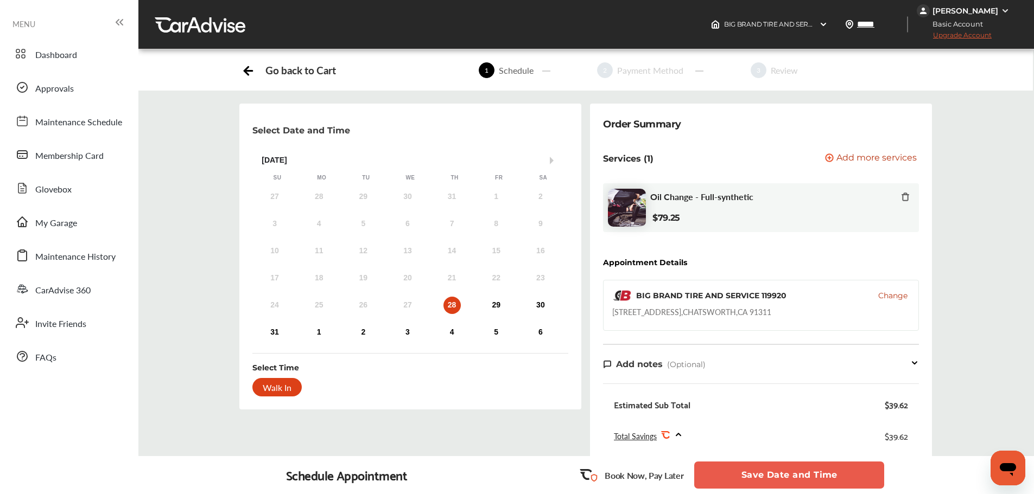
click at [500, 297] on div "24 25 26 27 28 29 30" at bounding box center [407, 306] width 310 height 22
click at [497, 301] on div "29" at bounding box center [495, 305] width 17 height 17
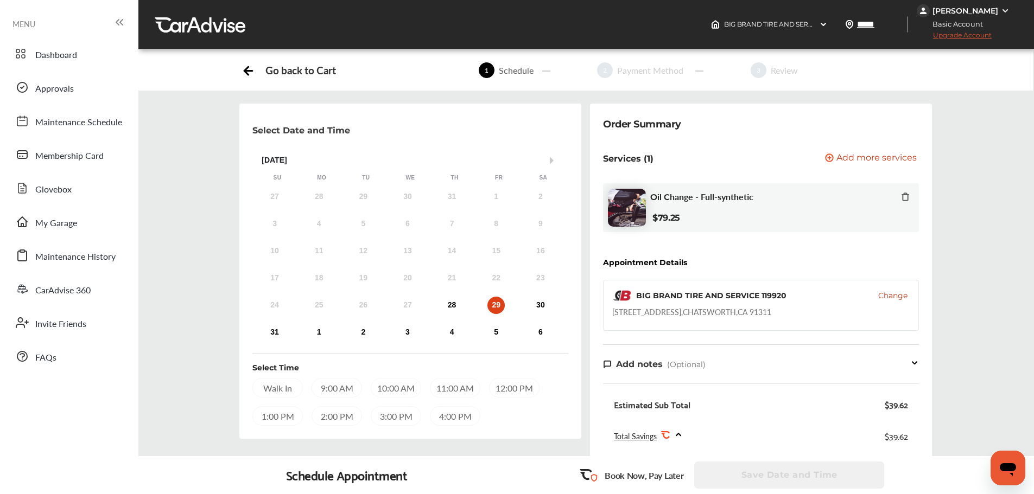
click at [341, 388] on div "9:00 AM" at bounding box center [337, 388] width 50 height 20
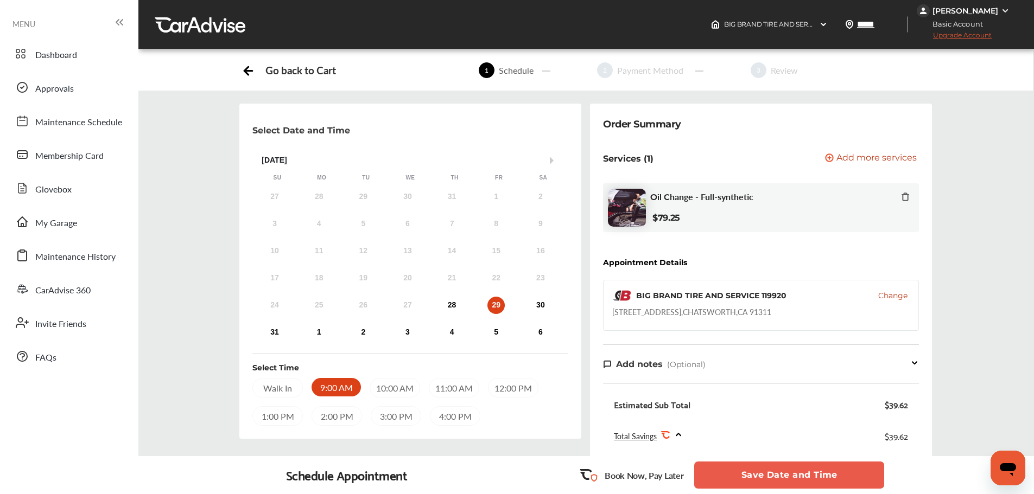
click at [834, 470] on button "Save Date and Time" at bounding box center [789, 475] width 190 height 27
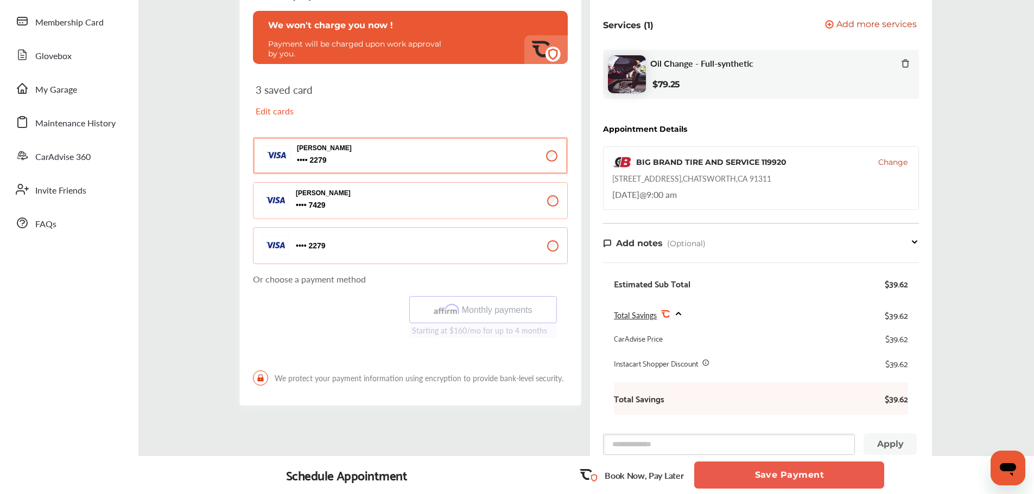
scroll to position [163, 0]
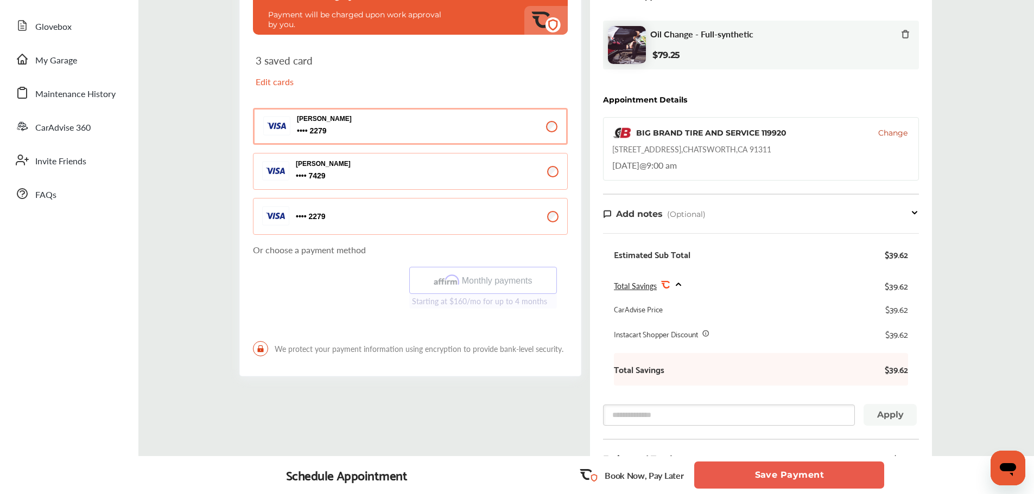
click at [523, 179] on button "[PERSON_NAME] 7429 7429" at bounding box center [410, 171] width 315 height 37
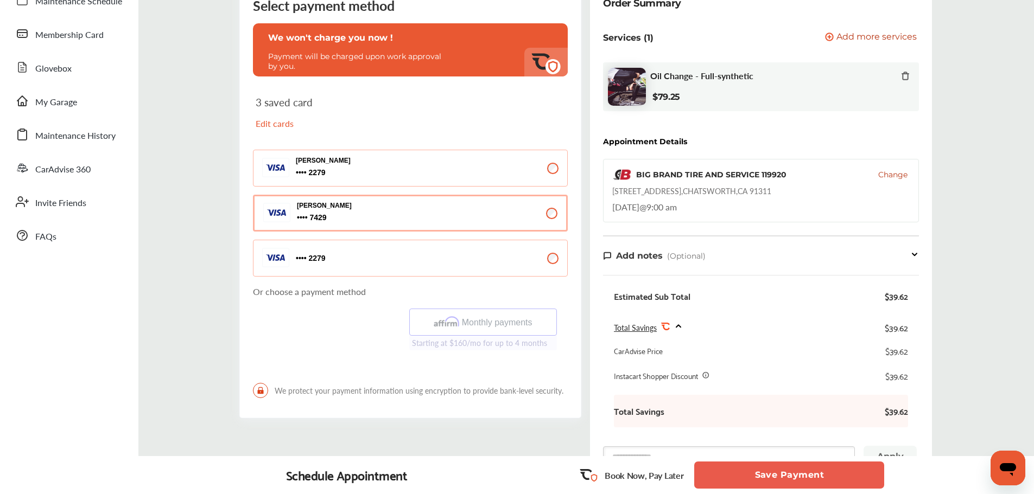
scroll to position [109, 0]
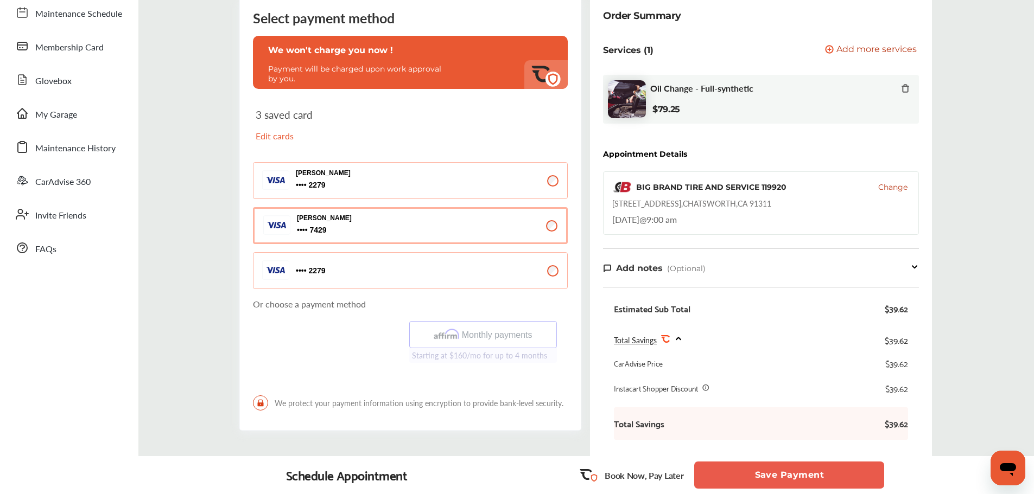
click at [540, 267] on button "2279 2279" at bounding box center [410, 270] width 315 height 37
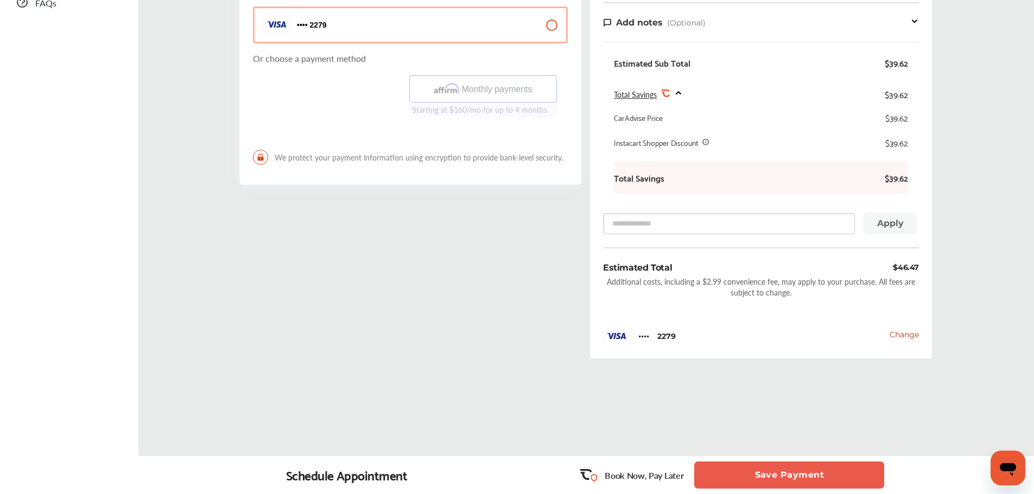
scroll to position [83, 0]
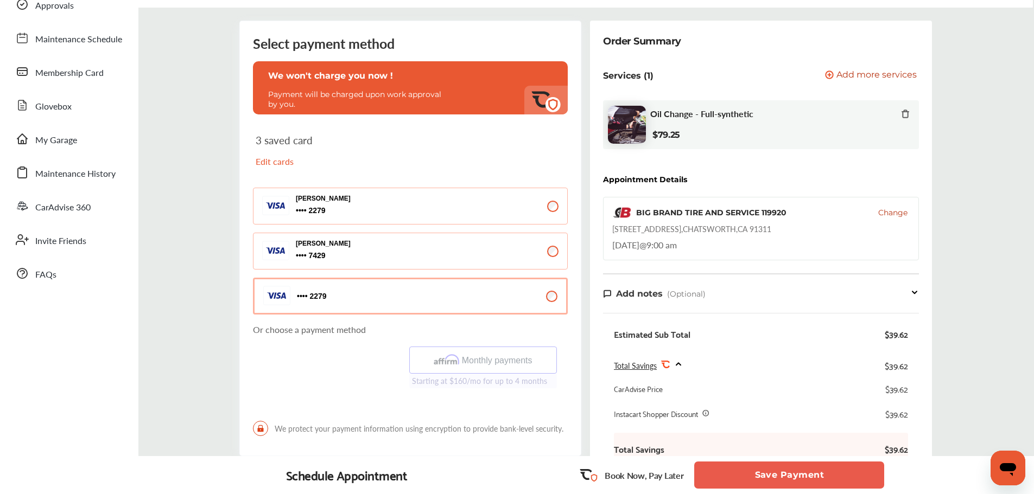
click at [487, 251] on button "[PERSON_NAME] 7429 7429" at bounding box center [410, 251] width 315 height 37
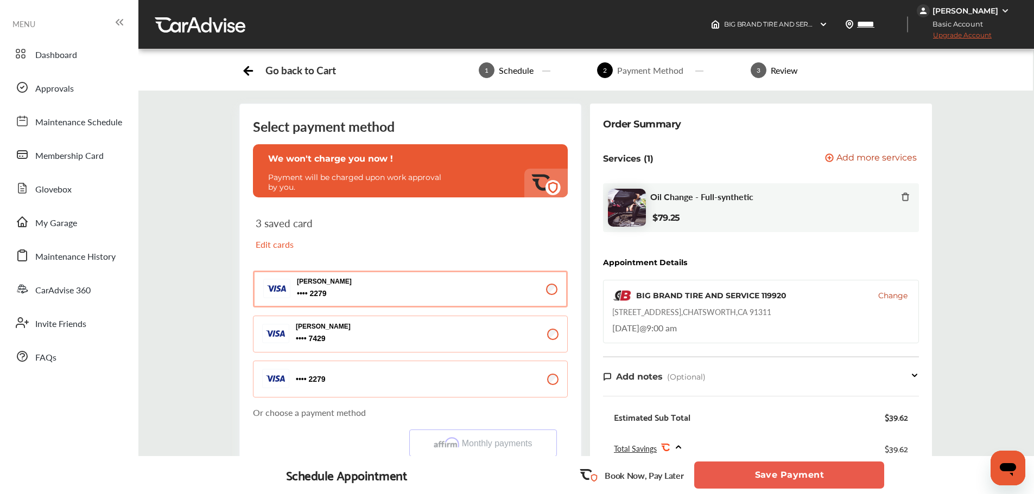
click at [884, 298] on span "Change" at bounding box center [892, 295] width 29 height 11
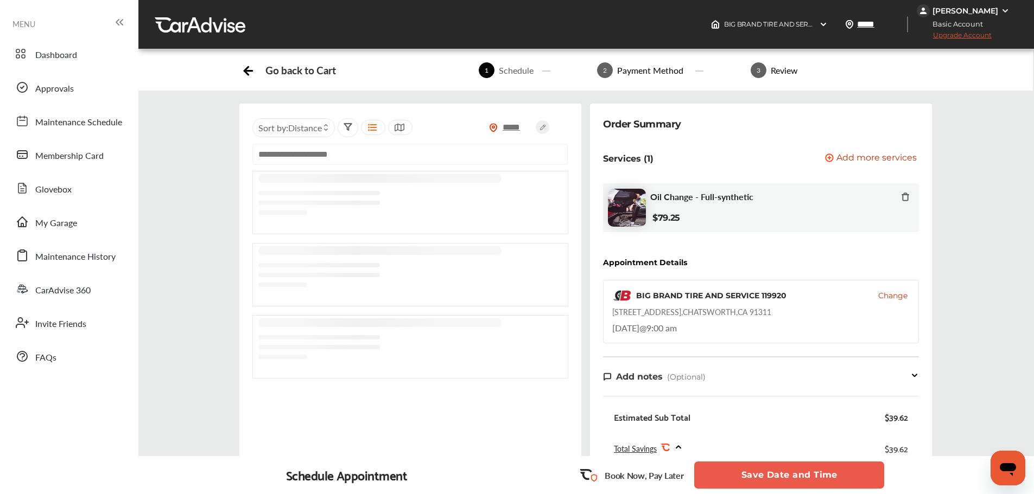
click at [892, 298] on span "Change" at bounding box center [892, 295] width 29 height 11
click at [727, 299] on div "BIG BRAND TIRE AND SERVICE 119920" at bounding box center [711, 295] width 150 height 11
click at [285, 75] on div "Go back to Cart" at bounding box center [300, 70] width 70 height 12
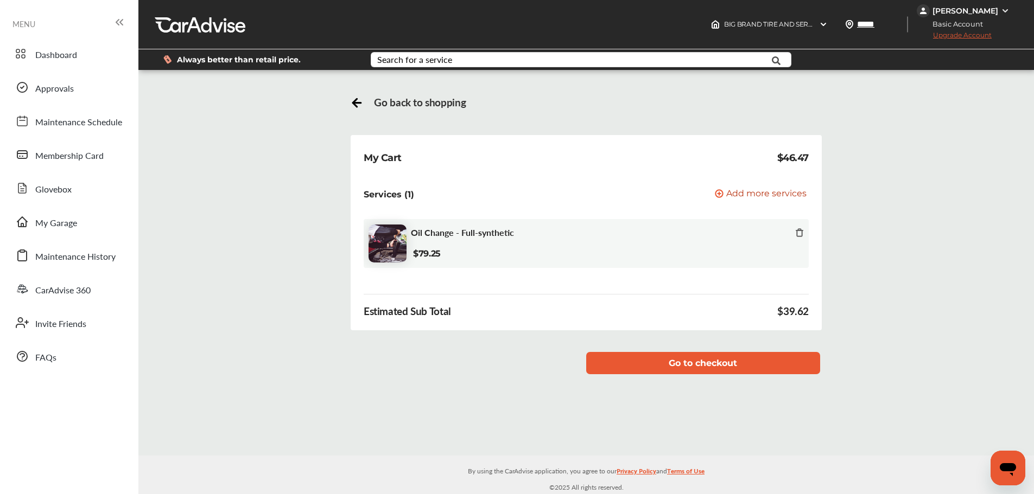
click at [353, 103] on icon at bounding box center [357, 103] width 8 height 0
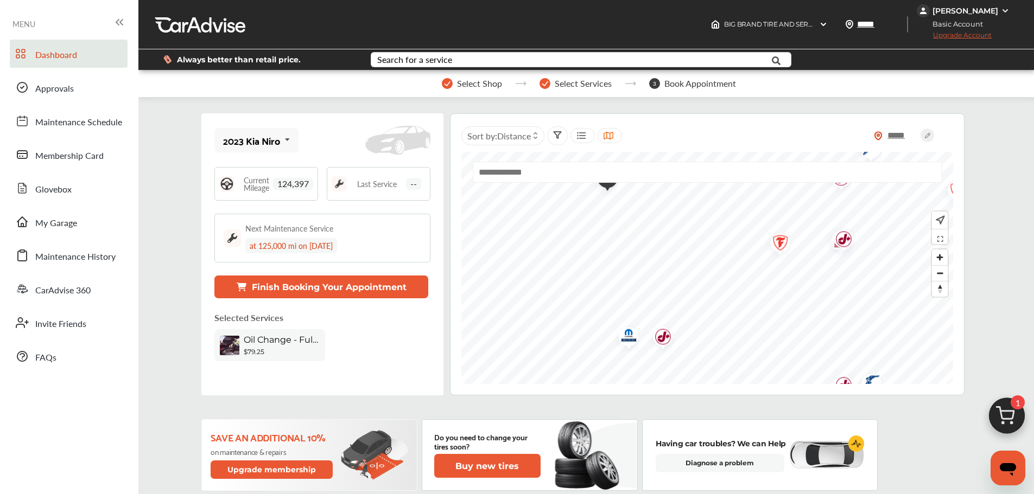
click at [665, 338] on img "Map marker" at bounding box center [659, 339] width 29 height 34
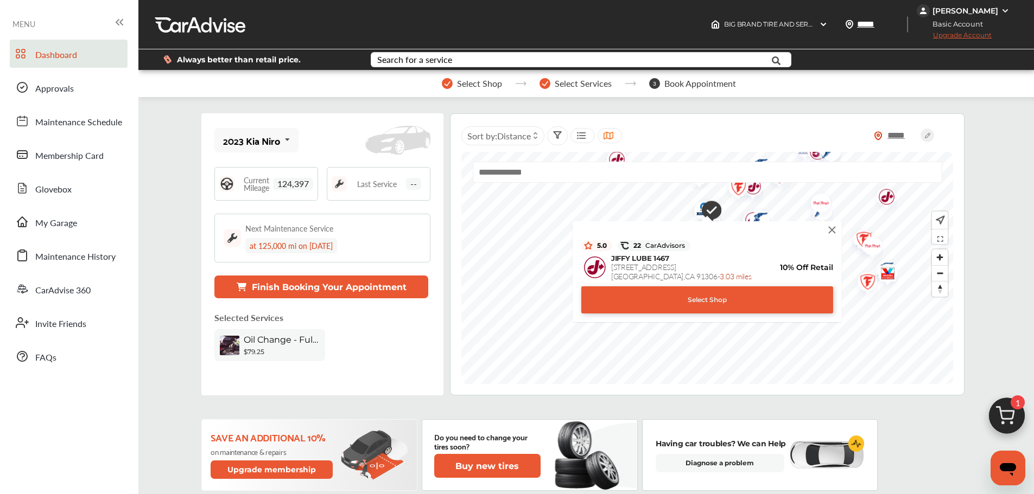
click at [833, 227] on img at bounding box center [833, 230] width 12 height 12
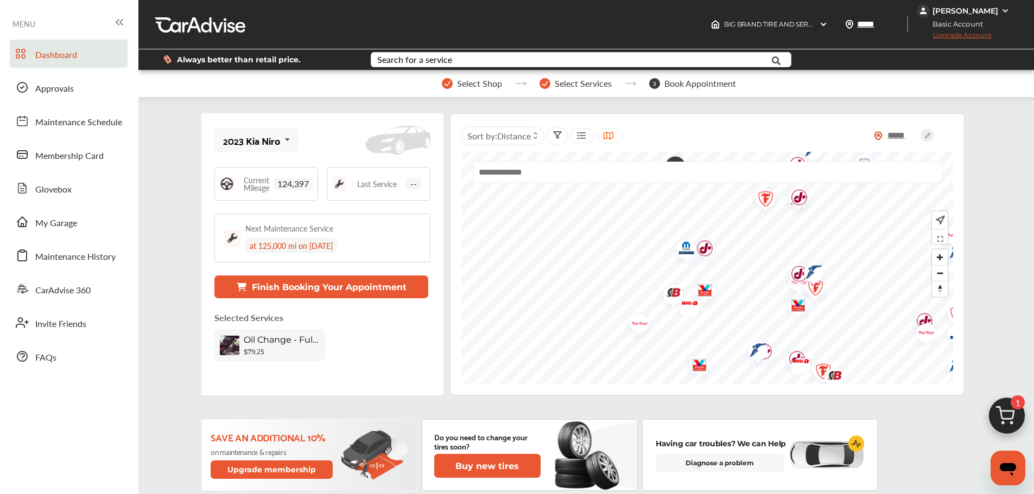
click at [671, 294] on img "Map marker" at bounding box center [669, 294] width 29 height 29
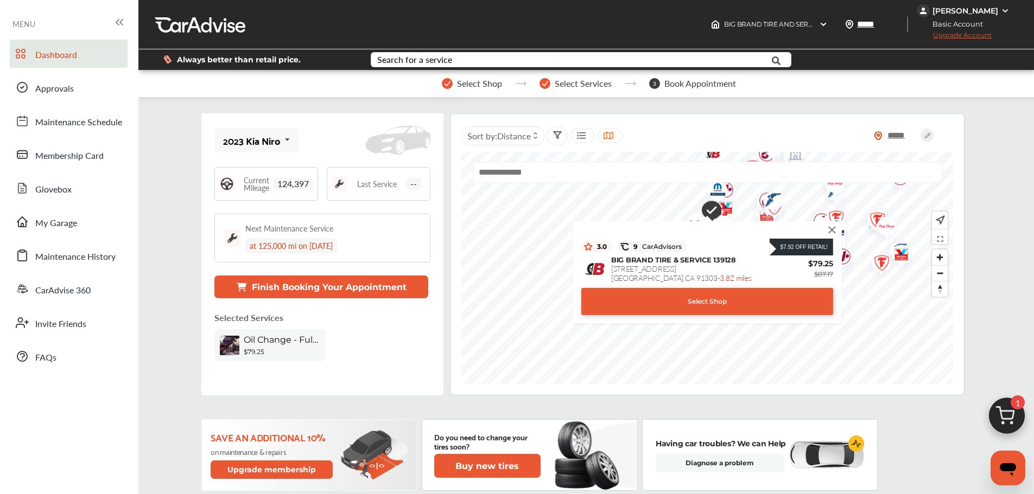
click at [839, 232] on div "$7.92 Off Retail! 3.0 9 CarAdvisors $7.92 Off Retail! BIG BRAND TIRE & SERVICE …" at bounding box center [707, 272] width 269 height 103
click at [837, 231] on img at bounding box center [833, 230] width 12 height 12
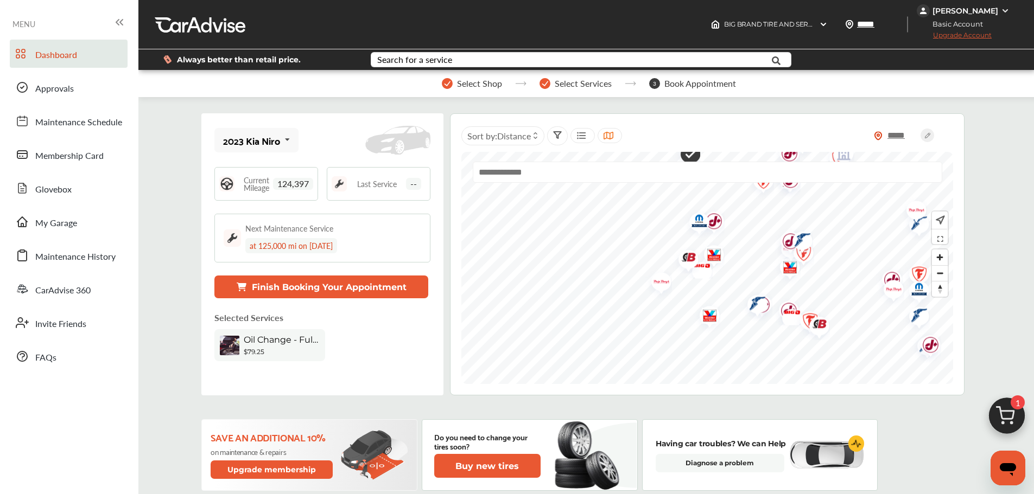
drag, startPoint x: 724, startPoint y: 235, endPoint x: 717, endPoint y: 300, distance: 65.5
click at [717, 301] on img "Map marker" at bounding box center [706, 318] width 29 height 34
click at [708, 266] on img "Map marker" at bounding box center [698, 268] width 29 height 22
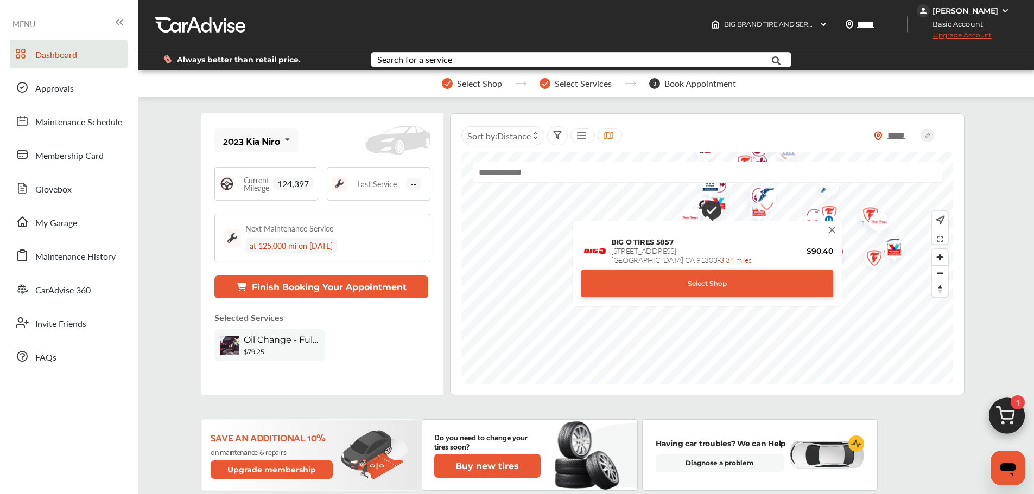
click at [837, 227] on img at bounding box center [833, 230] width 12 height 12
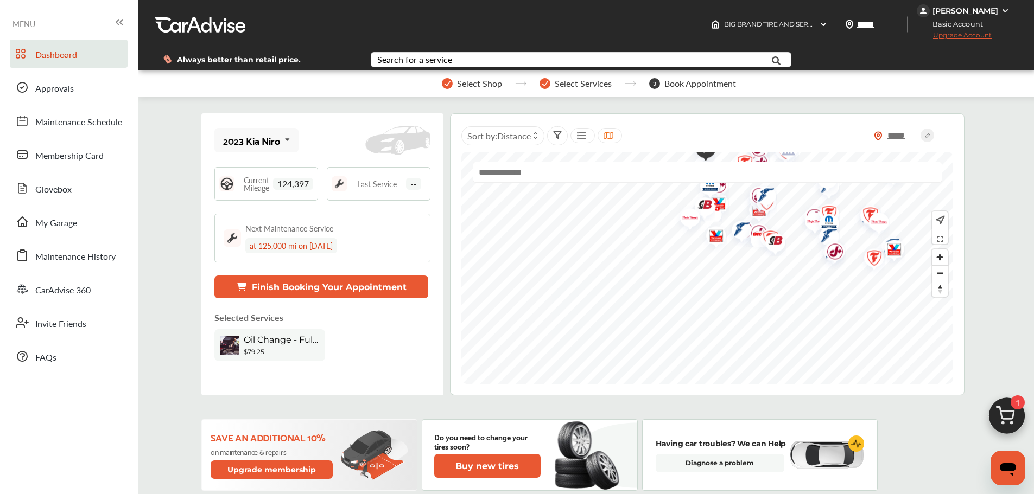
click at [718, 212] on img "Map marker" at bounding box center [708, 211] width 29 height 22
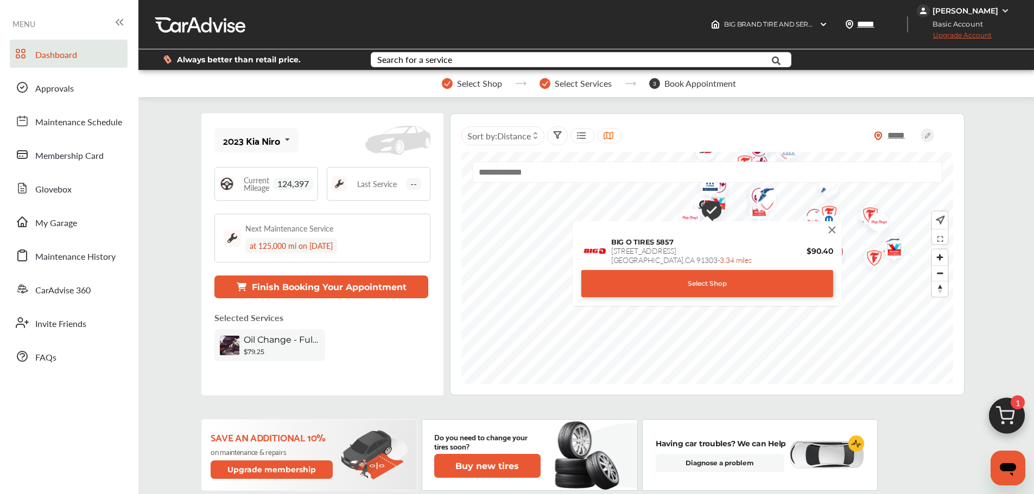
click at [733, 283] on div "Select Shop" at bounding box center [707, 283] width 252 height 27
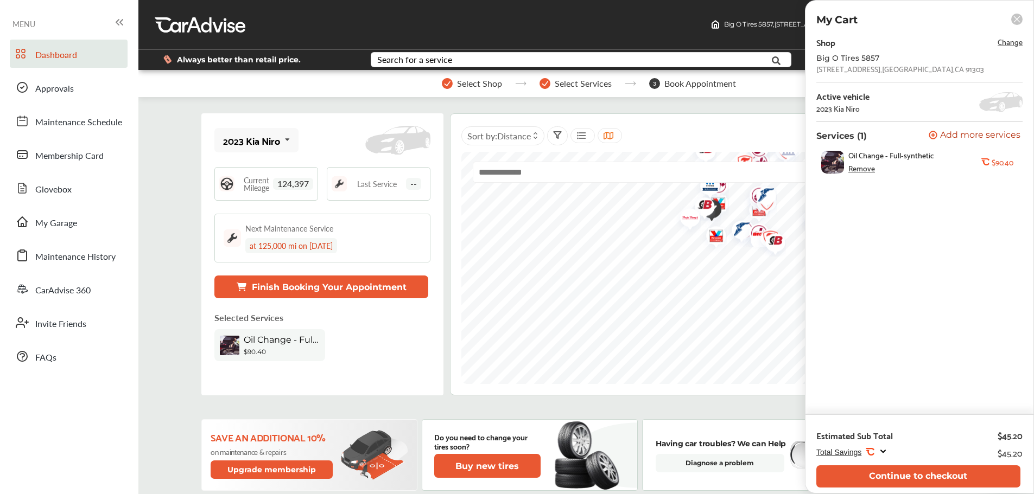
click at [1007, 413] on div "Shop Change Big O Tires 5857 21311 Vanowen Street , Canoga Park , CA 91303 Acti…" at bounding box center [919, 224] width 206 height 379
click at [1017, 20] on rect at bounding box center [1016, 19] width 11 height 11
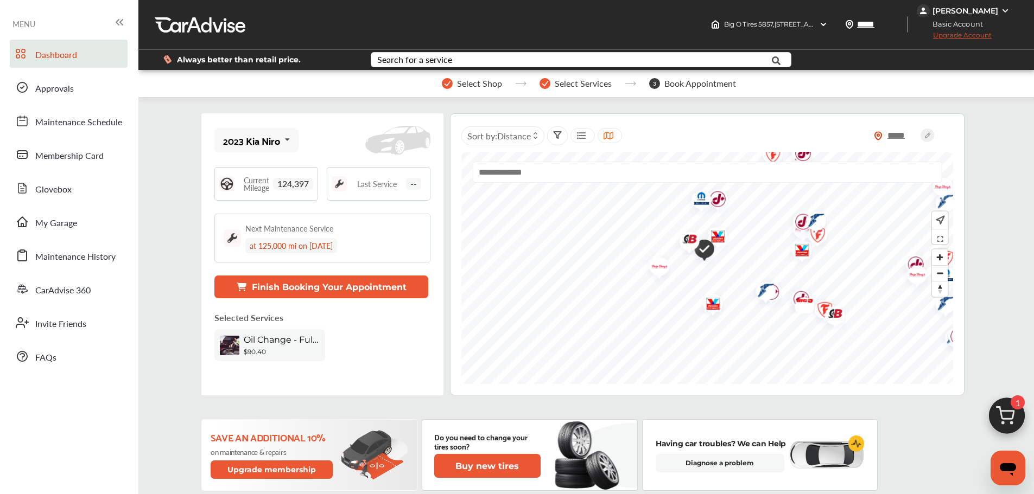
click at [653, 265] on img "Map marker" at bounding box center [656, 269] width 29 height 34
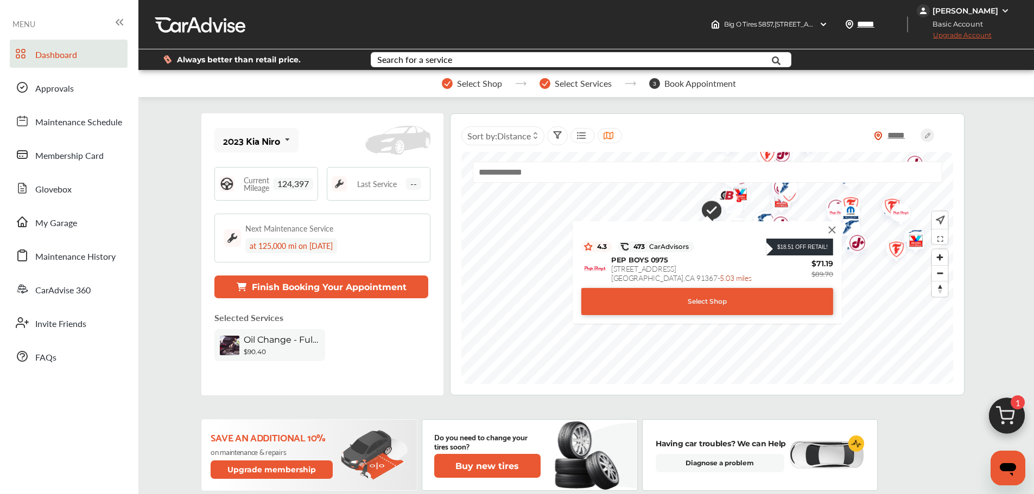
click at [749, 294] on div "Select Shop" at bounding box center [707, 301] width 252 height 27
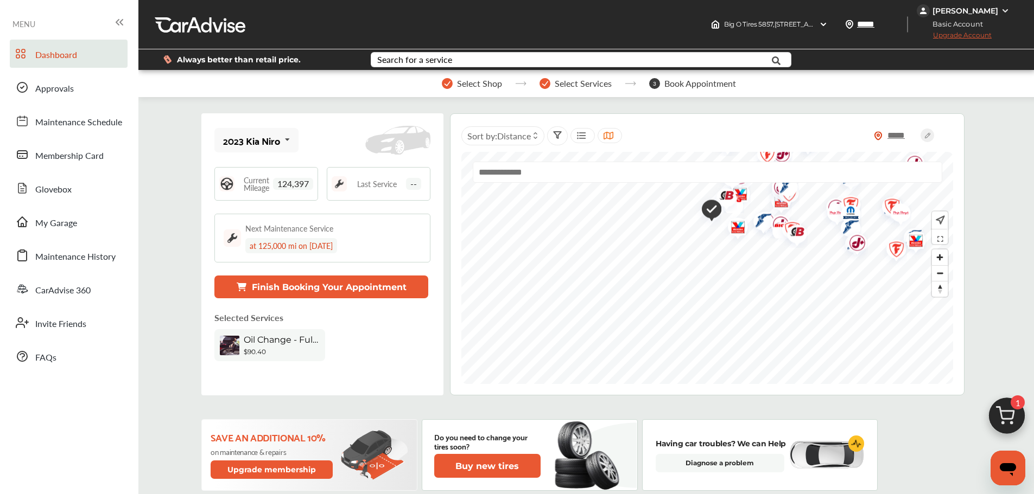
click at [1003, 421] on img at bounding box center [1007, 419] width 52 height 52
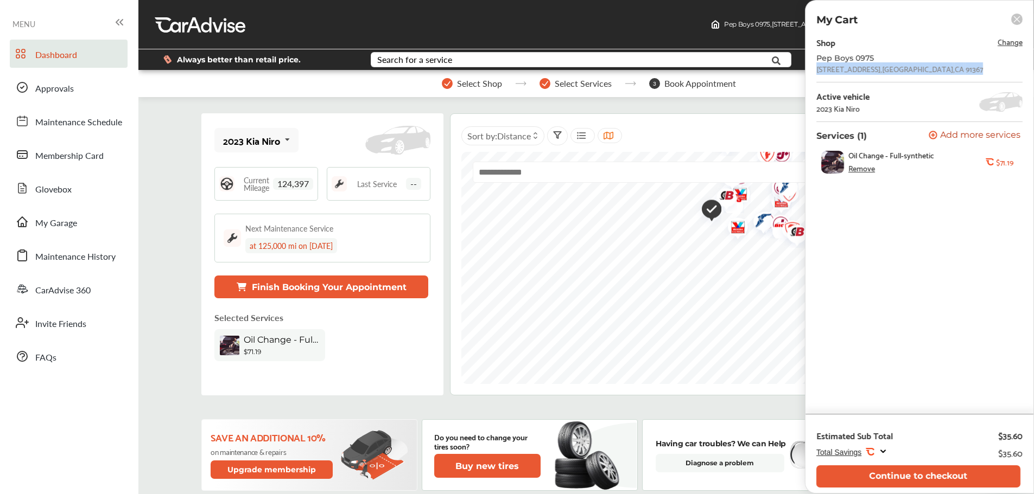
drag, startPoint x: 993, startPoint y: 72, endPoint x: 807, endPoint y: 67, distance: 186.3
click at [807, 67] on div "Shop Change Pep Boys 0975 6325 FALLBROOK AVE , WOODLAND HILLS , CA 91367 Active…" at bounding box center [920, 224] width 228 height 379
copy div "6325 FALLBROOK AVE , WOODLAND HILLS , CA 91367"
click at [977, 479] on button "Continue to checkout" at bounding box center [918, 477] width 204 height 22
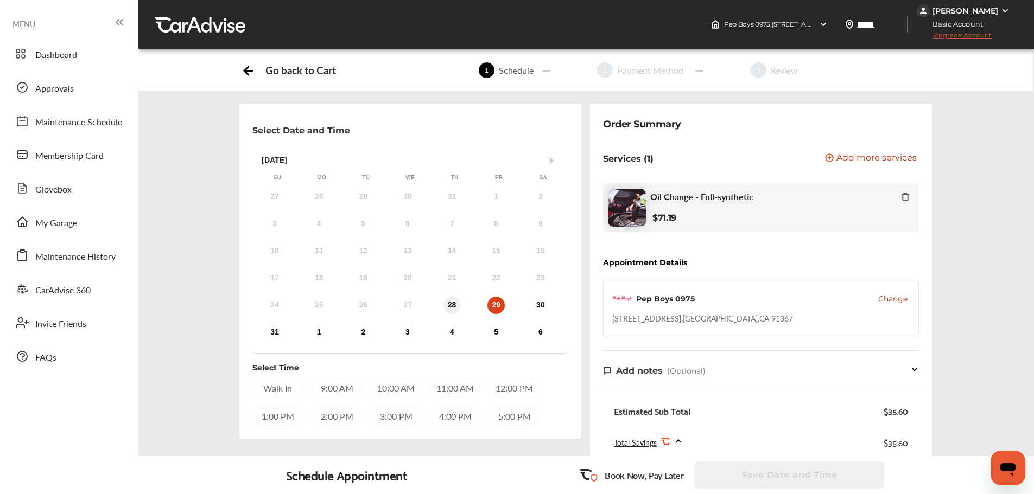
click at [447, 310] on div "28" at bounding box center [451, 305] width 17 height 17
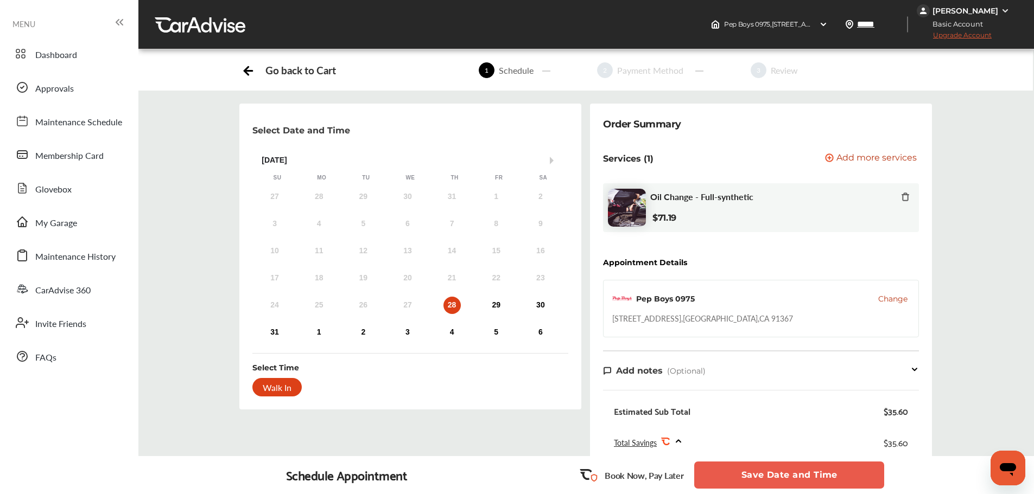
click at [297, 389] on div "Walk In" at bounding box center [276, 387] width 49 height 18
click at [286, 390] on div "Walk In" at bounding box center [276, 387] width 49 height 18
click at [790, 475] on button "Save Date and Time" at bounding box center [789, 475] width 190 height 27
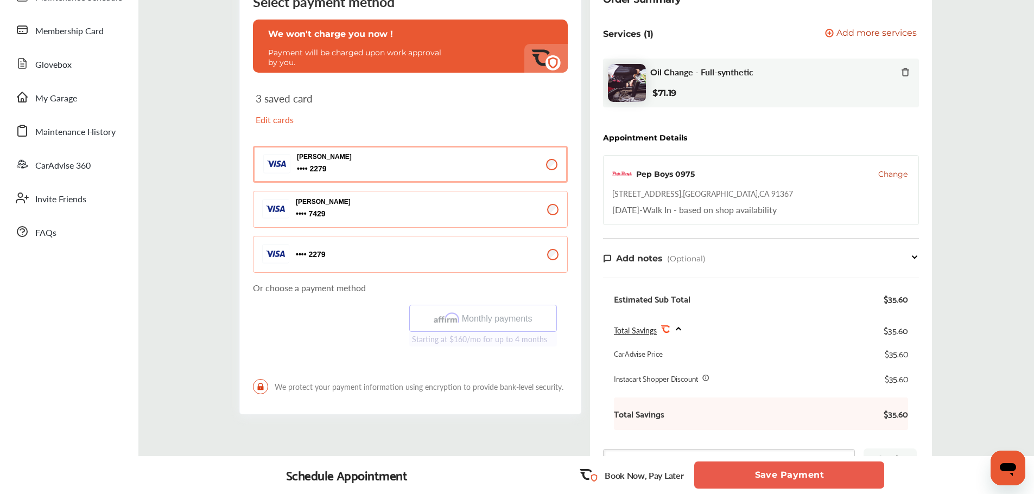
scroll to position [108, 0]
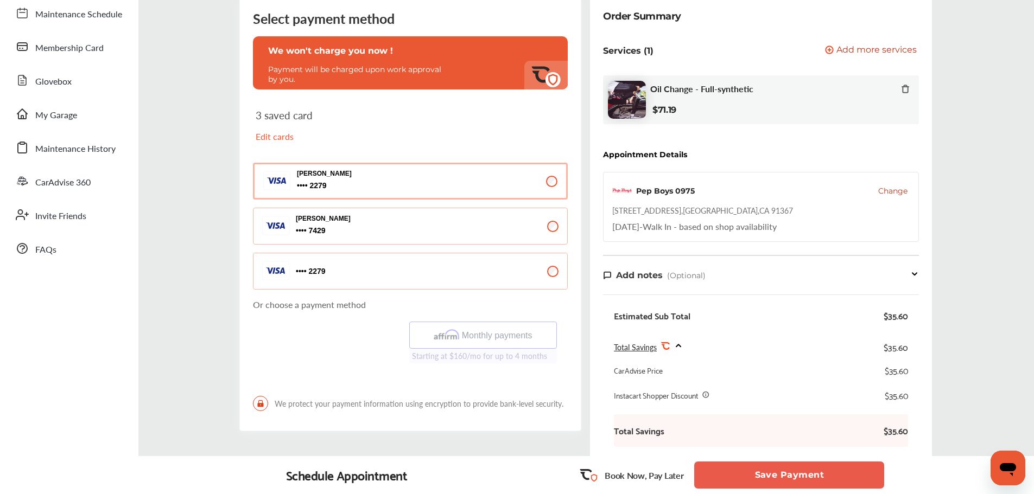
click at [723, 88] on span "Oil Change - Full-synthetic" at bounding box center [701, 89] width 103 height 10
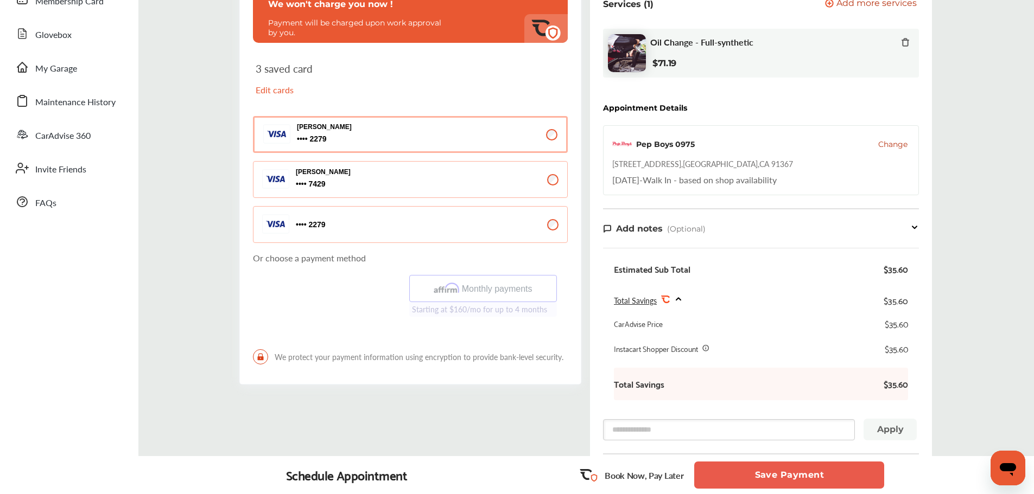
scroll to position [163, 0]
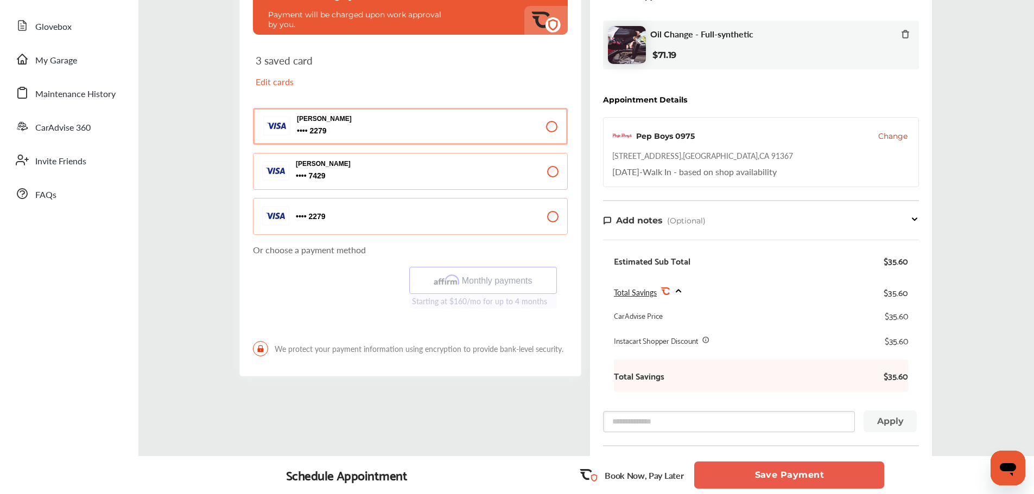
click at [526, 180] on button "[PERSON_NAME] 7429 7429" at bounding box center [410, 171] width 315 height 37
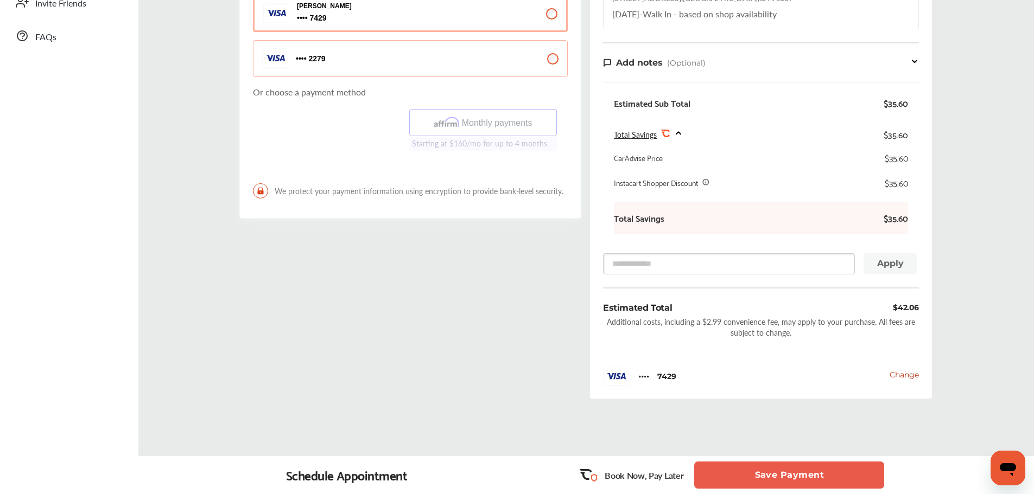
scroll to position [326, 0]
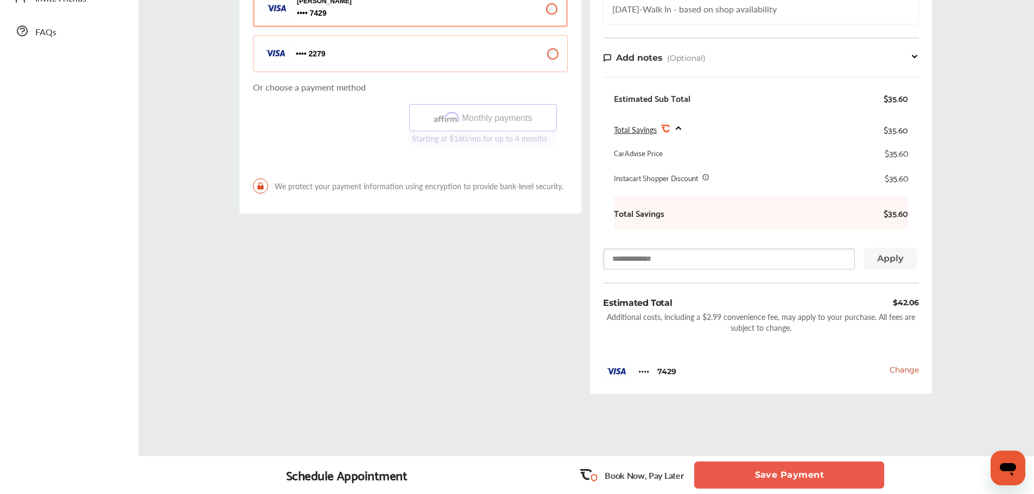
click at [794, 264] on input "text" at bounding box center [729, 259] width 252 height 21
click at [777, 262] on input "text" at bounding box center [729, 259] width 252 height 21
type input "*"
click at [951, 278] on div "Select payment method We won't charge you now ! Payment will be charged upon wo…" at bounding box center [586, 90] width 912 height 625
click at [751, 259] on input "*********" at bounding box center [729, 259] width 252 height 21
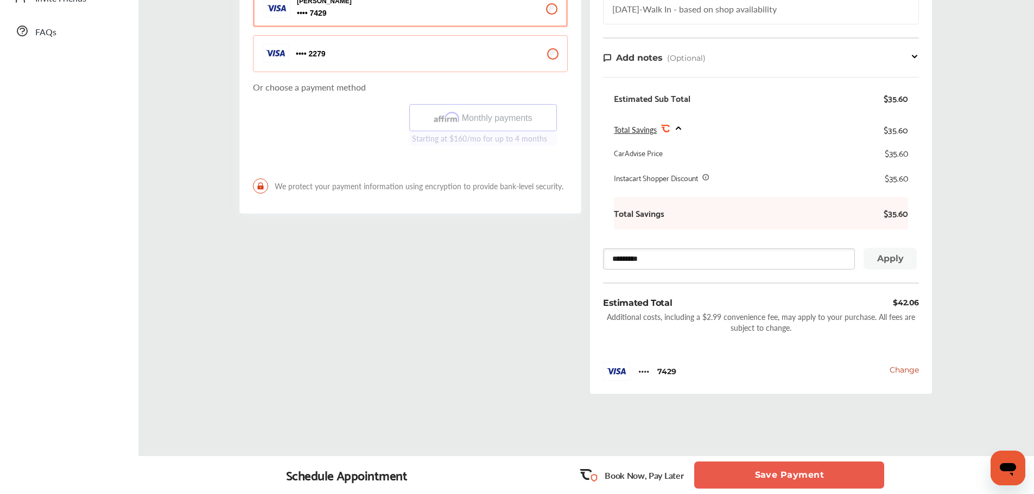
click at [899, 270] on div "Order Summary Services (1) Add a service Add more services Oil Change - Full-sy…" at bounding box center [761, 86] width 342 height 616
click at [895, 264] on button "Apply" at bounding box center [890, 259] width 53 height 22
click at [897, 258] on button "Apply" at bounding box center [890, 259] width 53 height 22
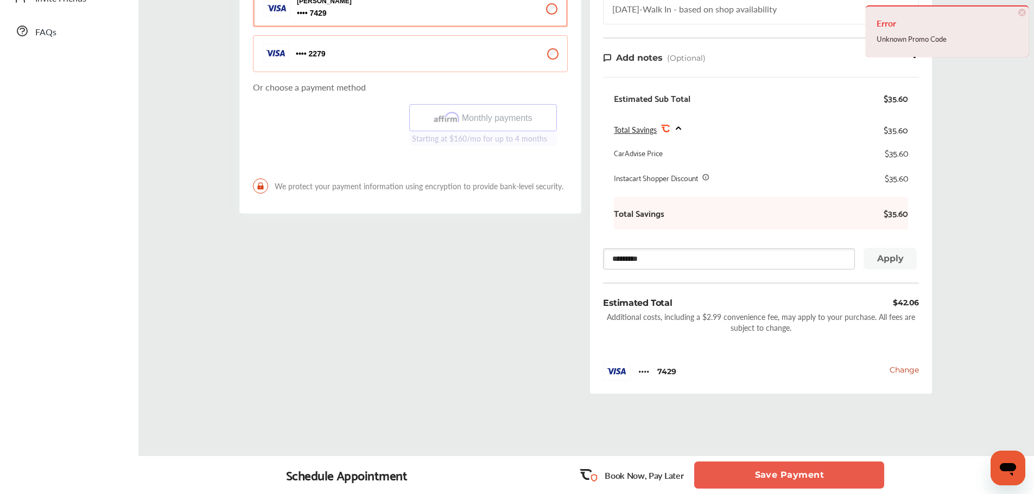
click at [785, 259] on input "*********" at bounding box center [729, 259] width 252 height 21
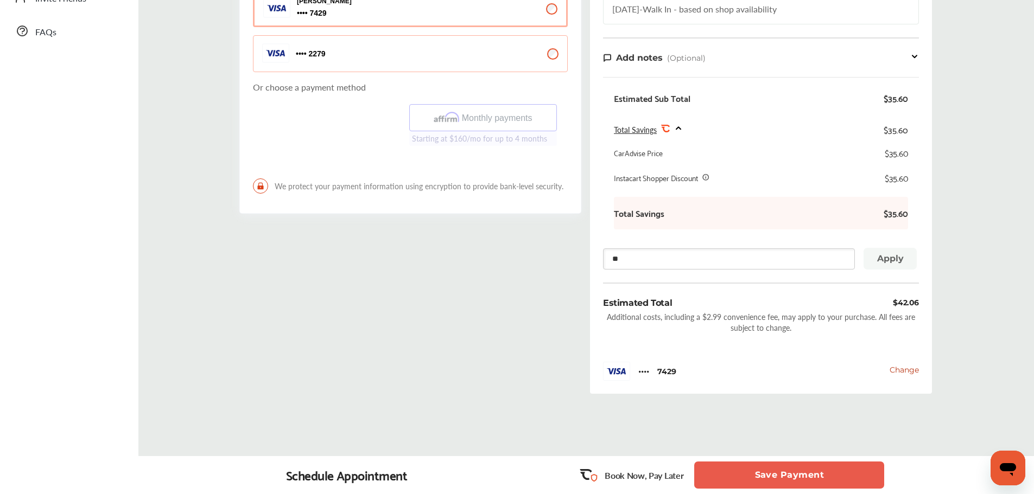
type input "*"
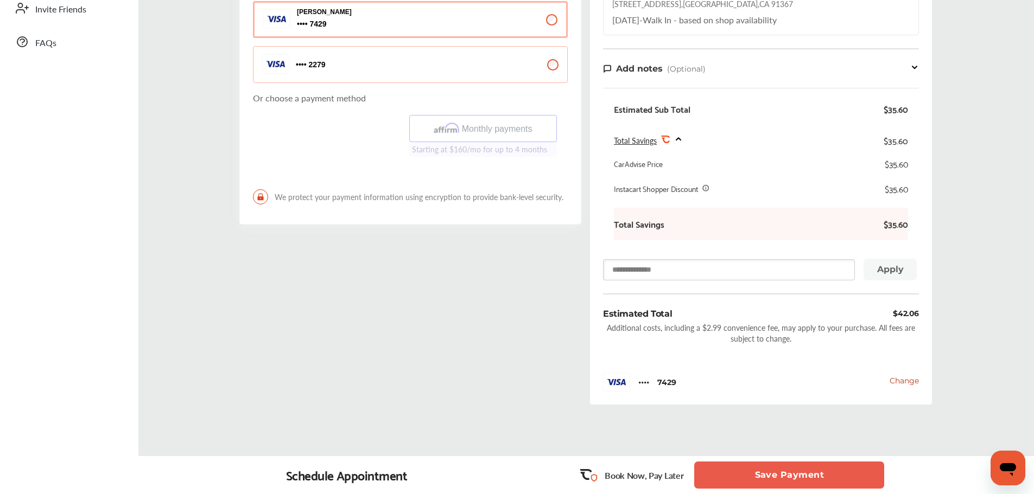
scroll to position [252, 0]
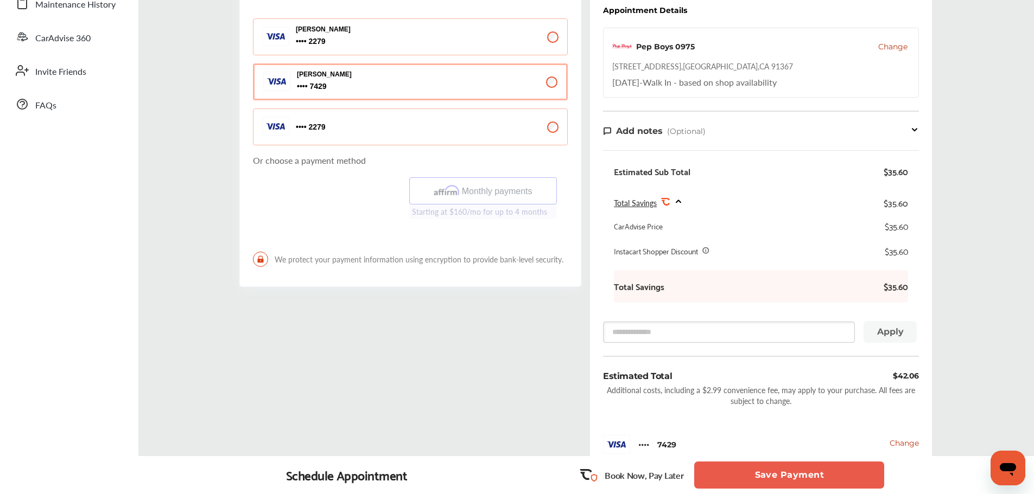
click at [958, 297] on div "Select payment method We won't charge you now ! Payment will be charged upon wo…" at bounding box center [586, 163] width 912 height 625
click at [736, 293] on div "Total Savings $35.60" at bounding box center [761, 287] width 294 height 22
click at [686, 201] on div "Total Savings .st0{fill:#FA4A1C;} $35.60" at bounding box center [761, 203] width 294 height 26
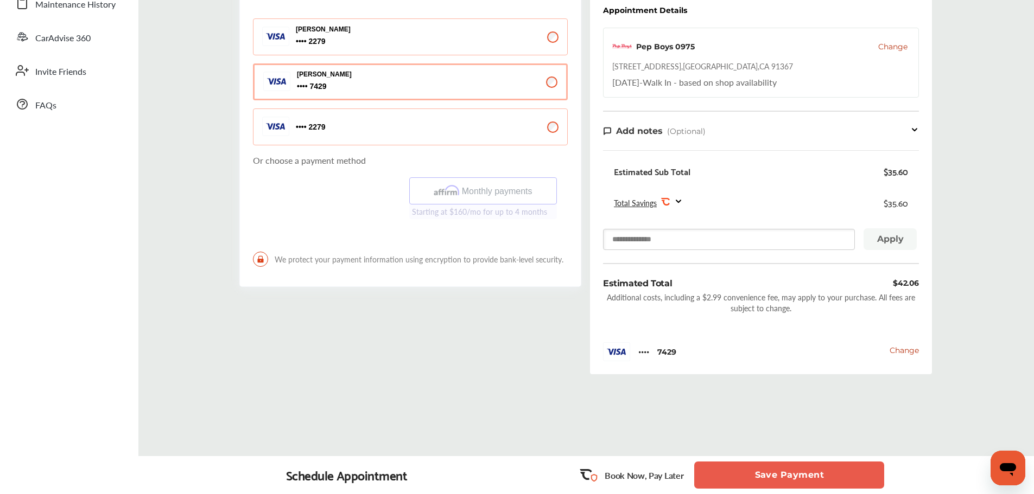
drag, startPoint x: 648, startPoint y: 246, endPoint x: 650, endPoint y: 238, distance: 9.0
click at [648, 245] on input "text" at bounding box center [729, 239] width 252 height 21
type input "**********"
click at [838, 470] on button "Save Payment" at bounding box center [789, 475] width 190 height 27
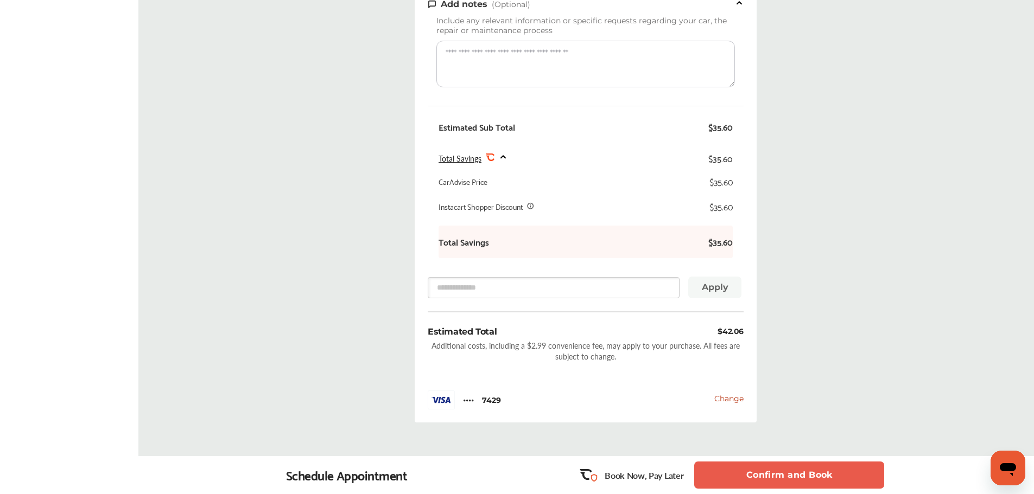
scroll to position [450, 0]
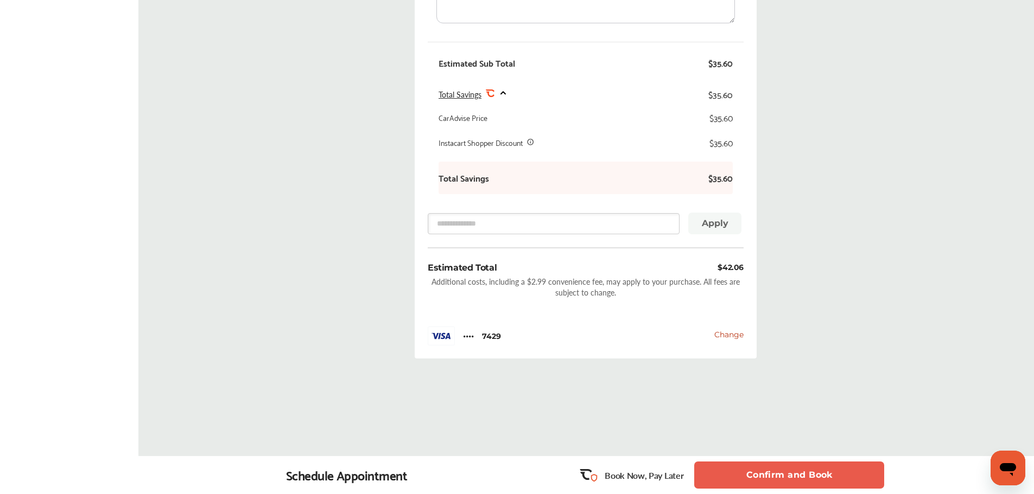
click at [791, 470] on button "Confirm and Book" at bounding box center [789, 475] width 190 height 27
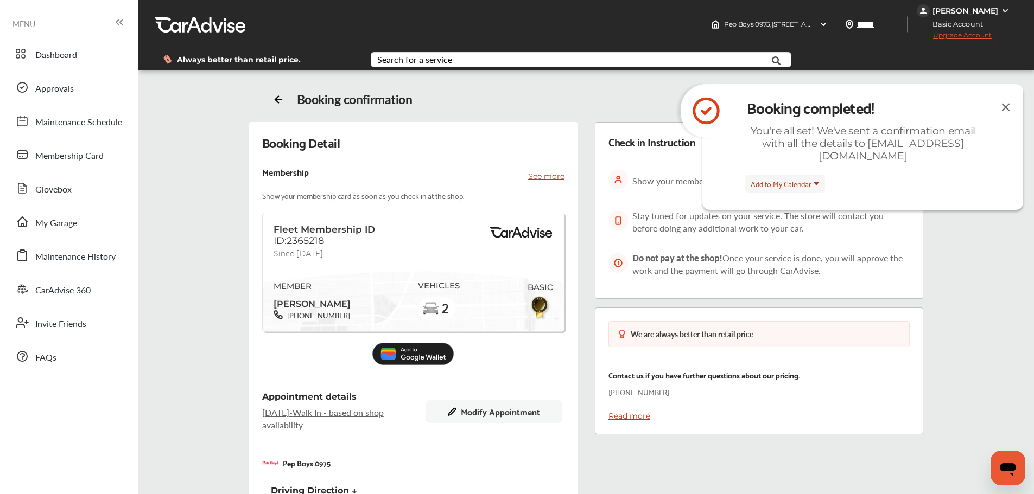
click at [1009, 109] on img at bounding box center [1005, 107] width 13 height 14
